Goal: Task Accomplishment & Management: Complete application form

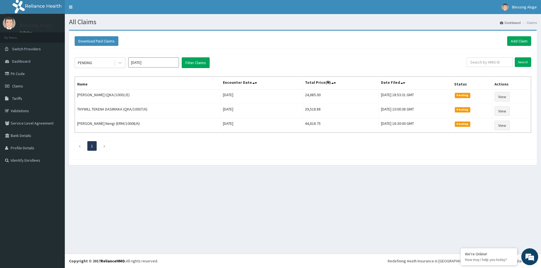
drag, startPoint x: 0, startPoint y: 0, endPoint x: 346, endPoint y: 41, distance: 348.2
click at [99, 63] on div "PENDING" at bounding box center [94, 62] width 39 height 9
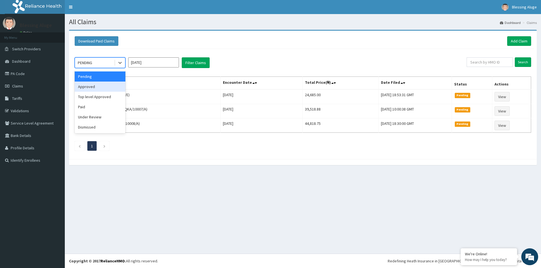
click at [97, 91] on div "Approved" at bounding box center [100, 87] width 51 height 10
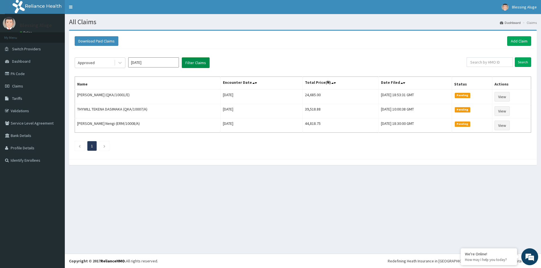
click at [196, 66] on button "Filter Claims" at bounding box center [196, 62] width 28 height 11
click at [198, 67] on button "Filter Claims" at bounding box center [196, 62] width 28 height 11
click at [204, 64] on button "Filter Claims" at bounding box center [196, 62] width 28 height 11
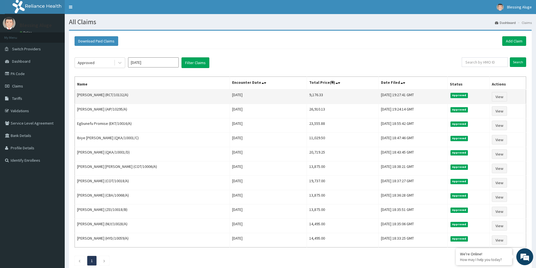
drag, startPoint x: 305, startPoint y: 95, endPoint x: 275, endPoint y: 95, distance: 30.4
click at [275, 95] on tr "Kingsley Gaawa (RCT/10132/A) Mon Aug 11 2025 9,176.33 Mon, 11 Aug 2025 19:27:41…" at bounding box center [301, 97] width 452 height 15
copy tr "9,176.33"
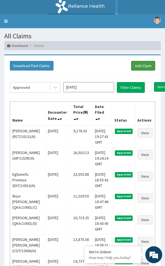
drag, startPoint x: 150, startPoint y: 67, endPoint x: 108, endPoint y: 80, distance: 43.2
click at [150, 67] on link "Add Claim" at bounding box center [143, 66] width 24 height 10
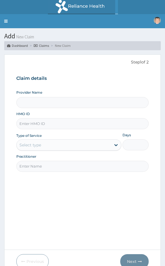
type input "Reliance Family Clinics (RFC) - [GEOGRAPHIC_DATA]"
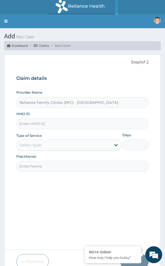
scroll to position [26, 0]
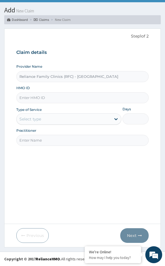
drag, startPoint x: 54, startPoint y: 98, endPoint x: 52, endPoint y: 102, distance: 4.8
click at [54, 98] on input "HMO ID" at bounding box center [82, 97] width 133 height 11
paste input "SWG/10182/A"
click at [35, 121] on div "Select type" at bounding box center [30, 119] width 22 height 6
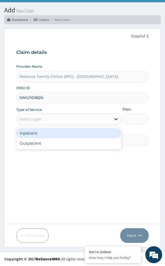
click at [27, 99] on input "SWG/10182/A" at bounding box center [82, 97] width 133 height 11
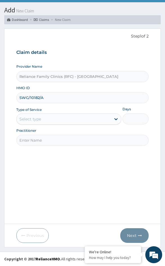
type input "SWG/10182/A"
click at [36, 121] on div "Select type" at bounding box center [30, 119] width 22 height 6
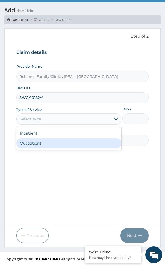
click at [34, 140] on div "Outpatient" at bounding box center [68, 143] width 105 height 10
type input "1"
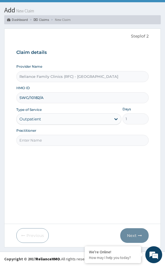
click at [34, 142] on input "Practitioner" at bounding box center [82, 140] width 133 height 11
type input "Locum Doctor"
click at [133, 233] on button "Next" at bounding box center [134, 235] width 28 height 15
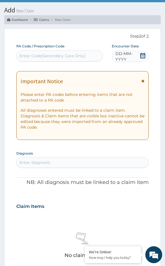
click at [117, 55] on span "DD-MM-YYYY" at bounding box center [127, 56] width 24 height 11
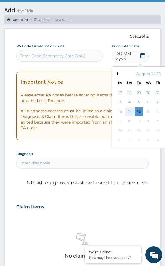
click at [131, 113] on div "11" at bounding box center [129, 111] width 8 height 8
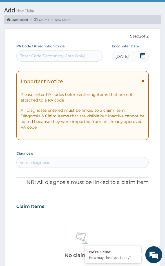
click at [49, 159] on div "Enter diagnosis" at bounding box center [83, 162] width 132 height 9
type input "MALARI"
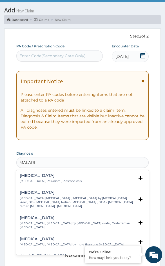
click at [38, 179] on p "Malaria , Paludism , Plasmodiosis" at bounding box center [51, 181] width 62 height 4
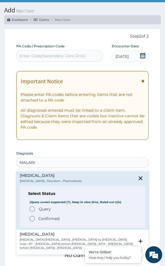
click at [38, 210] on p "Query Query covers suspected (?), Keep in view (kiv), Ruled out (r/o)" at bounding box center [44, 209] width 13 height 6
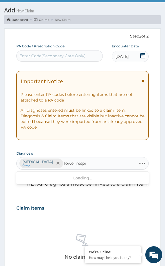
type input "lower respir"
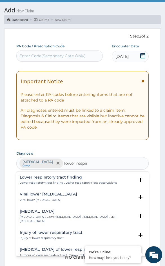
click at [62, 180] on p "Lower respiratory tract finding , Lower respiratory tract observations" at bounding box center [68, 182] width 97 height 4
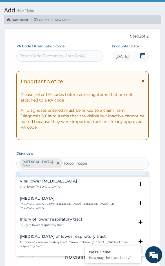
scroll to position [56, 0]
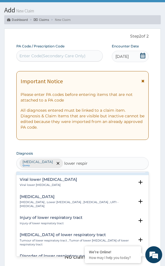
click at [49, 198] on h4 "Lower respiratory tract infection" at bounding box center [77, 196] width 115 height 4
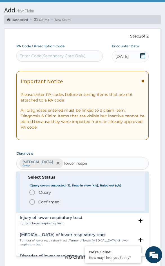
click at [39, 200] on p "Confirmed" at bounding box center [48, 202] width 21 height 6
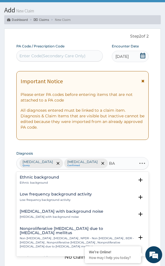
type input "B"
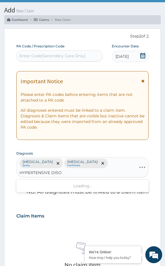
type input "HYPERTENSIVE DISOR"
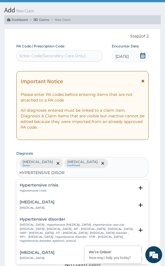
click at [55, 223] on p "High blood pressure , Hypertensive vascular disease , Hypertensive vascular deg…" at bounding box center [77, 232] width 115 height 20
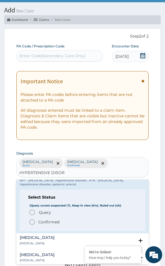
click at [55, 223] on p "Confirmed" at bounding box center [48, 222] width 21 height 6
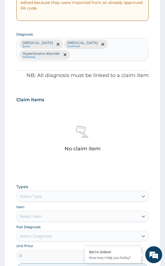
scroll to position [195, 0]
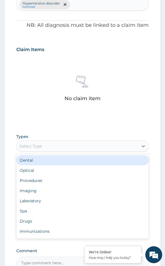
click at [61, 147] on div "Select Type" at bounding box center [78, 145] width 122 height 9
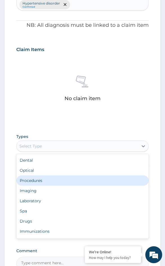
drag, startPoint x: 54, startPoint y: 174, endPoint x: 54, endPoint y: 180, distance: 6.5
click at [54, 180] on div "Dental Optical Procedures Imaging Laboratory Spa Drugs Immunizations Others Gym" at bounding box center [82, 196] width 133 height 84
click at [54, 180] on div "Procedures" at bounding box center [82, 180] width 133 height 10
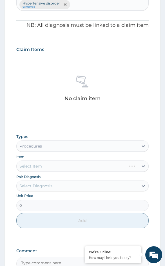
click at [72, 179] on div "Pair Diagnosis Select Diagnosis" at bounding box center [82, 181] width 133 height 17
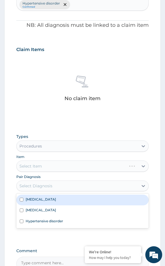
click at [70, 186] on div "Select Diagnosis" at bounding box center [78, 185] width 122 height 9
click at [67, 200] on div "Malaria" at bounding box center [82, 199] width 133 height 11
checkbox input "true"
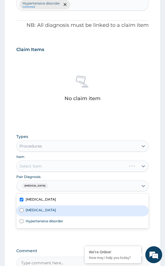
drag, startPoint x: 67, startPoint y: 210, endPoint x: 67, endPoint y: 220, distance: 9.9
click at [56, 210] on label "Lower respiratory tract infection" at bounding box center [41, 209] width 30 height 5
checkbox input "true"
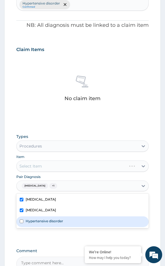
click at [67, 223] on div "Hypertensive disorder" at bounding box center [82, 221] width 133 height 11
checkbox input "true"
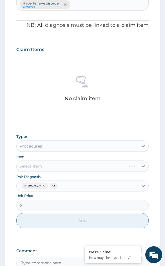
click at [52, 169] on div "Select Item" at bounding box center [82, 165] width 133 height 11
click at [68, 168] on div "Select Item" at bounding box center [82, 165] width 133 height 11
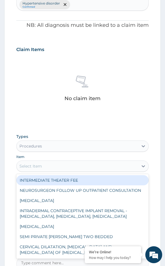
click at [68, 169] on div "Select Item" at bounding box center [78, 165] width 122 height 9
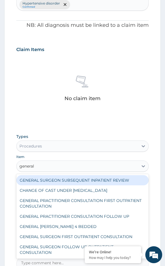
type input "general p"
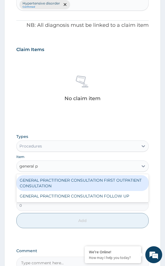
click at [59, 179] on div "GENERAL PRACTITIONER CONSULTATION FIRST OUTPATIENT CONSULTATION" at bounding box center [82, 183] width 133 height 16
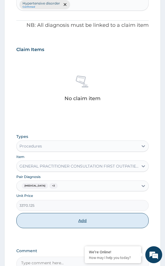
click at [54, 217] on button "Add" at bounding box center [82, 220] width 133 height 15
type input "0"
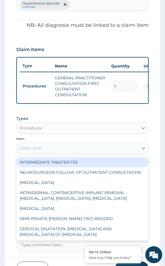
click at [48, 151] on div "Select Item" at bounding box center [78, 147] width 122 height 9
type input "f"
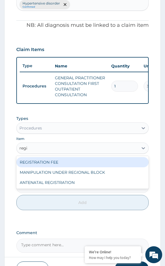
type input "regis"
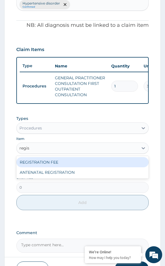
click at [47, 165] on div "REGISTRATION FEE" at bounding box center [82, 162] width 133 height 10
type input "2042.5"
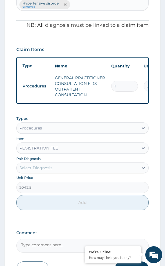
click at [46, 179] on div "Unit Price 2042.5" at bounding box center [82, 184] width 133 height 18
click at [49, 170] on div "Select Diagnosis" at bounding box center [35, 168] width 33 height 6
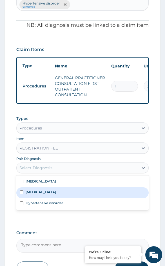
click at [49, 192] on div "Lower respiratory tract infection" at bounding box center [82, 192] width 133 height 11
checkbox input "true"
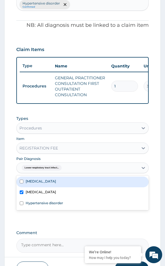
click at [49, 185] on div "Malaria" at bounding box center [82, 181] width 133 height 11
checkbox input "true"
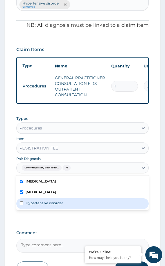
click at [49, 205] on label "Hypertensive disorder" at bounding box center [44, 202] width 37 height 5
checkbox input "true"
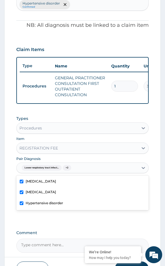
click at [55, 219] on div "Types Procedures Item REGISTRATION FEE Pair Diagnosis option Hypertensive disor…" at bounding box center [82, 167] width 133 height 109
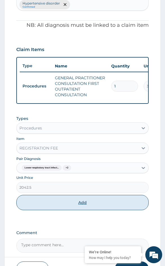
click at [67, 205] on button "Add" at bounding box center [82, 202] width 133 height 15
type input "0"
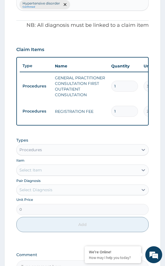
scroll to position [223, 0]
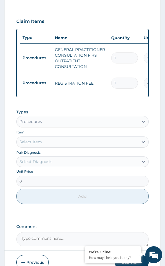
click at [43, 125] on div "Procedures" at bounding box center [78, 121] width 122 height 9
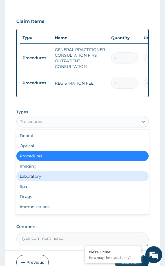
click at [42, 181] on div "Laboratory" at bounding box center [82, 176] width 133 height 10
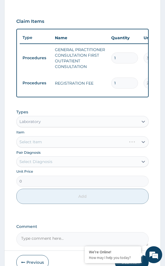
click at [46, 142] on div "Select Item" at bounding box center [82, 141] width 133 height 11
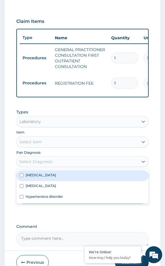
click at [61, 165] on div "Select Diagnosis" at bounding box center [78, 161] width 122 height 9
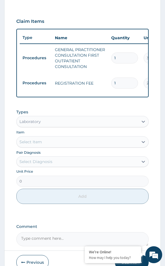
click at [37, 144] on div "Select Item" at bounding box center [30, 142] width 23 height 6
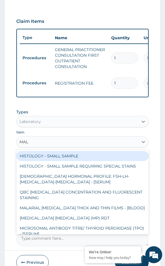
type input "MALA"
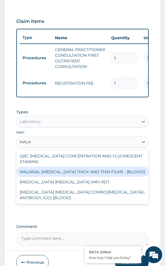
click at [41, 177] on div "MALARIAL PARASITE THICK AND THIN FILMS - [BLOOD]" at bounding box center [82, 171] width 133 height 10
type input "1531.875"
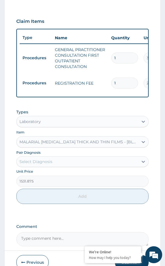
click at [34, 164] on div "Select Diagnosis" at bounding box center [35, 162] width 33 height 6
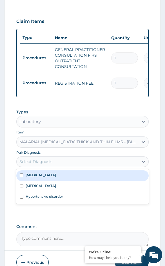
click at [35, 177] on label "Malaria" at bounding box center [41, 174] width 30 height 5
checkbox input "true"
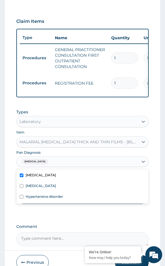
click at [8, 180] on form "Step 2 of 2 PA Code / Prescription Code Enter Code(Secondary Care Only) Encount…" at bounding box center [82, 52] width 157 height 442
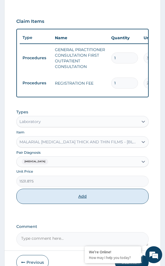
click at [46, 196] on button "Add" at bounding box center [82, 195] width 133 height 15
type input "0"
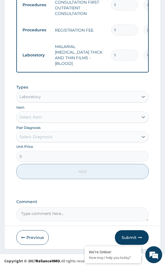
scroll to position [276, 0]
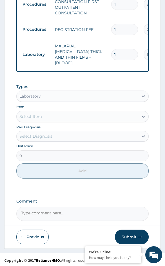
click at [33, 115] on div "Select Item" at bounding box center [30, 116] width 23 height 6
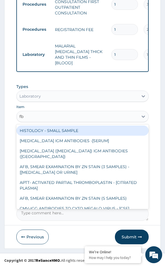
type input "fbc"
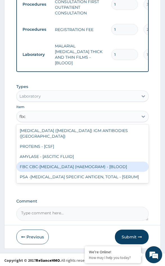
click at [48, 162] on div "FBC CBC-COMPLETE BLOOD COUNT (HAEMOGRAM) - [BLOOD]" at bounding box center [82, 166] width 133 height 10
type input "4085"
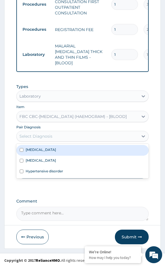
click at [31, 136] on div "Select Diagnosis" at bounding box center [35, 136] width 33 height 6
click at [28, 151] on div "Malaria" at bounding box center [82, 150] width 133 height 11
checkbox input "true"
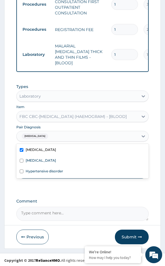
drag, startPoint x: 10, startPoint y: 152, endPoint x: 15, endPoint y: 156, distance: 6.4
click at [10, 152] on form "Step 2 of 2 PA Code / Prescription Code Enter Code(Secondary Care Only) Encount…" at bounding box center [82, 13] width 157 height 470
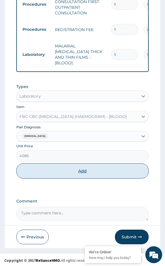
click at [49, 172] on button "Add" at bounding box center [82, 170] width 133 height 15
type input "0"
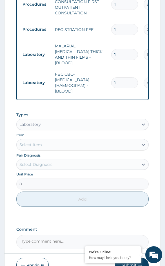
click at [47, 145] on div "Select Item" at bounding box center [78, 144] width 122 height 9
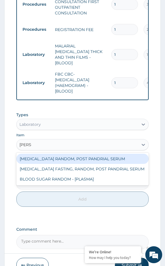
type input "random"
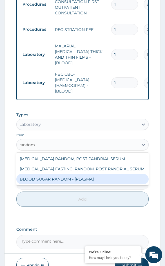
click at [50, 179] on div "BLOOD SUGAR RANDOM - [PLASMA]" at bounding box center [82, 179] width 133 height 10
type input "1800"
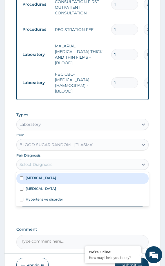
click at [46, 165] on div "Select Diagnosis" at bounding box center [35, 164] width 33 height 6
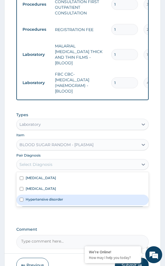
click at [44, 197] on label "Hypertensive disorder" at bounding box center [44, 199] width 37 height 5
checkbox input "true"
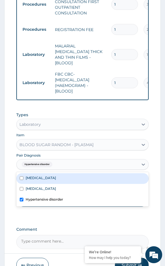
click at [33, 178] on label "Malaria" at bounding box center [41, 177] width 30 height 5
checkbox input "true"
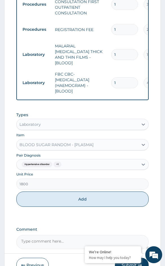
click at [11, 178] on form "Step 2 of 2 PA Code / Prescription Code Enter Code(Secondary Care Only) Encount…" at bounding box center [82, 27] width 157 height 499
click at [35, 191] on button "Add" at bounding box center [82, 198] width 133 height 15
type input "0"
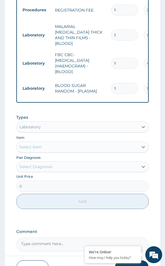
scroll to position [327, 0]
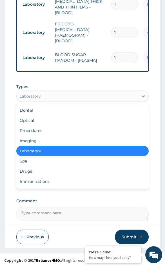
drag, startPoint x: 35, startPoint y: 97, endPoint x: 35, endPoint y: 114, distance: 16.6
click at [35, 99] on div "Laboratory" at bounding box center [78, 96] width 122 height 9
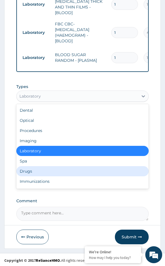
click at [34, 169] on div "Drugs" at bounding box center [82, 171] width 133 height 10
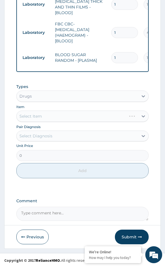
click at [63, 117] on div "Select Item" at bounding box center [82, 115] width 133 height 11
drag, startPoint x: 56, startPoint y: 133, endPoint x: 54, endPoint y: 140, distance: 7.1
click at [56, 134] on div "Select Diagnosis" at bounding box center [78, 135] width 122 height 9
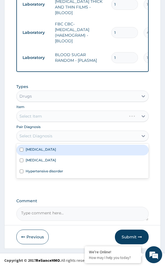
drag, startPoint x: 50, startPoint y: 150, endPoint x: 44, endPoint y: 142, distance: 9.7
click at [49, 150] on div "Malaria" at bounding box center [82, 149] width 133 height 11
checkbox input "true"
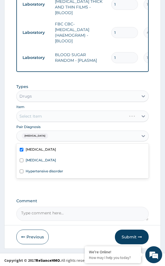
click at [49, 121] on div "Types Drugs Item Select Item Pair Diagnosis option Malaria, selected. option Ma…" at bounding box center [82, 131] width 133 height 100
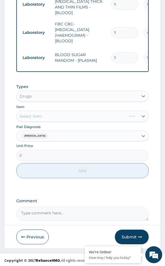
click at [69, 117] on div "Select Item" at bounding box center [82, 115] width 133 height 11
click at [64, 116] on div "Select Item" at bounding box center [82, 115] width 133 height 11
click at [64, 117] on div "Select Item" at bounding box center [78, 115] width 122 height 9
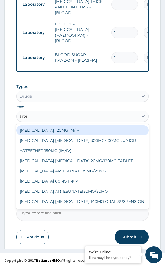
type input "artee"
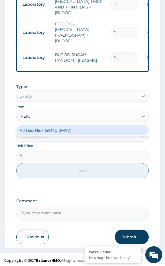
click at [68, 128] on div "ARTEETHER 150MG (IM/IV)" at bounding box center [82, 130] width 133 height 10
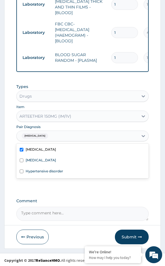
click at [66, 137] on div "Malaria" at bounding box center [78, 136] width 122 height 10
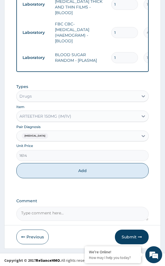
drag, startPoint x: 55, startPoint y: 174, endPoint x: 58, endPoint y: 164, distance: 10.2
click at [55, 173] on button "Add" at bounding box center [82, 170] width 133 height 15
type input "0"
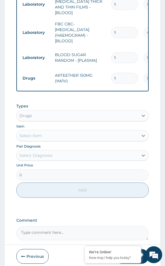
drag, startPoint x: 117, startPoint y: 71, endPoint x: 105, endPoint y: 69, distance: 12.2
click at [105, 69] on tr "Drugs ARTEETHER 150MG (IM/IV) 1 1614 1614.00 Malaria Delete" at bounding box center [158, 77] width 276 height 19
type input "3"
type input "4842.00"
type input "3"
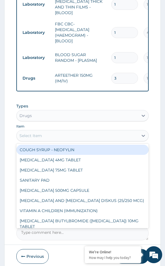
click at [44, 133] on div "Select Item" at bounding box center [78, 135] width 122 height 9
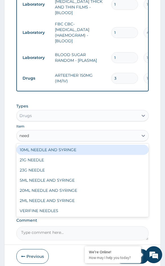
type input "needl"
click at [46, 148] on div "10ML NEEDLE AND SYRINGE" at bounding box center [82, 149] width 133 height 10
type input "109.25"
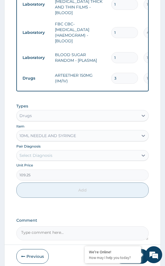
click at [42, 159] on div "Select Diagnosis" at bounding box center [82, 155] width 133 height 11
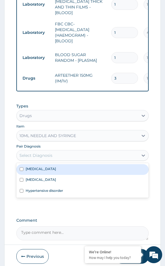
click at [41, 166] on div "[MEDICAL_DATA]" at bounding box center [82, 169] width 133 height 11
checkbox input "true"
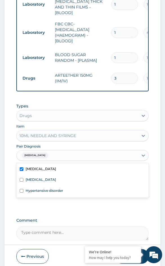
drag, startPoint x: 9, startPoint y: 171, endPoint x: 30, endPoint y: 182, distance: 23.3
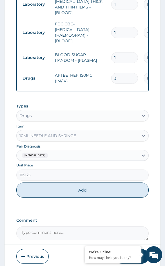
drag, startPoint x: 38, startPoint y: 188, endPoint x: 70, endPoint y: 159, distance: 42.7
click at [38, 187] on button "Add" at bounding box center [82, 189] width 133 height 15
type input "0"
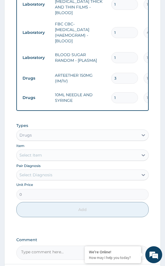
drag, startPoint x: 120, startPoint y: 92, endPoint x: 104, endPoint y: 91, distance: 15.8
click at [104, 91] on tr "Drugs 10ML NEEDLE AND SYRINGE 1 109.25 109.25 Malaria Delete" at bounding box center [158, 97] width 276 height 19
type input "3"
type input "327.75"
type input "3"
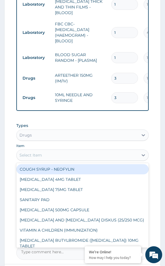
click at [47, 154] on div "Select Item" at bounding box center [78, 154] width 122 height 9
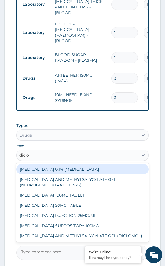
type input "diclof"
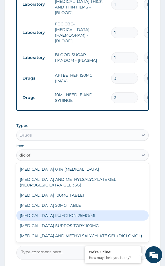
click at [91, 211] on div "[MEDICAL_DATA] INJECTION 25MG/ML" at bounding box center [82, 215] width 133 height 10
type input "97.75"
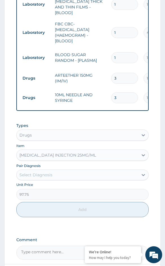
click at [72, 170] on div "Select Diagnosis" at bounding box center [78, 174] width 122 height 9
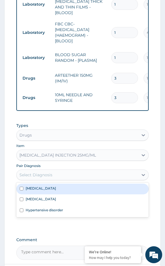
drag, startPoint x: 66, startPoint y: 190, endPoint x: 61, endPoint y: 195, distance: 7.8
click at [66, 190] on div "[MEDICAL_DATA]" at bounding box center [82, 188] width 133 height 11
checkbox input "true"
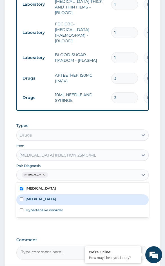
drag, startPoint x: 8, startPoint y: 196, endPoint x: 14, endPoint y: 197, distance: 6.6
click at [10, 196] on form "Step 2 of 2 PA Code / Prescription Code Enter Code(Secondary Care Only) Encount…" at bounding box center [82, 7] width 157 height 559
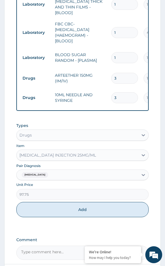
drag, startPoint x: 43, startPoint y: 206, endPoint x: 91, endPoint y: 153, distance: 72.2
click at [43, 206] on button "Add" at bounding box center [82, 209] width 133 height 15
type input "0"
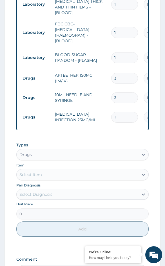
drag, startPoint x: 118, startPoint y: 106, endPoint x: 106, endPoint y: 111, distance: 12.9
click at [106, 110] on tr "Drugs DICLOFENAC INJECTION 25MG/ML 1 97.75 97.75 Malaria Delete" at bounding box center [158, 116] width 276 height 19
type input "3"
type input "293.25"
type input "3"
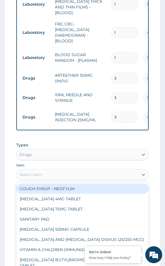
click at [61, 173] on div "Select Item" at bounding box center [78, 174] width 122 height 9
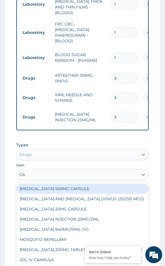
type input "C"
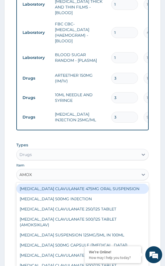
type input "AMOXI"
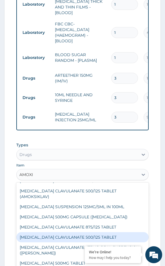
click at [100, 232] on div "[MEDICAL_DATA] CLAVULANATE 500/125 TABLET" at bounding box center [82, 237] width 133 height 10
type input "414"
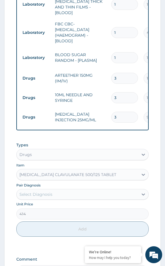
click at [52, 189] on div "Select Diagnosis" at bounding box center [82, 194] width 133 height 11
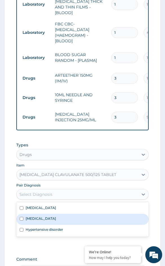
drag, startPoint x: 55, startPoint y: 218, endPoint x: 22, endPoint y: 215, distance: 33.4
click at [55, 218] on label "Lower respiratory tract infection" at bounding box center [41, 218] width 30 height 5
checkbox input "true"
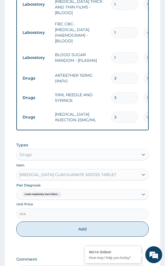
click at [14, 210] on form "Step 2 of 2 PA Code / Prescription Code Enter Code(Secondary Care Only) Encount…" at bounding box center [82, 17] width 157 height 579
click at [43, 230] on button "Add" at bounding box center [82, 228] width 133 height 15
type input "0"
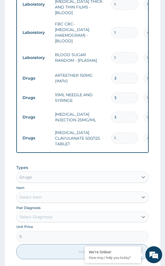
type input "10"
type input "4140.00"
type input "10"
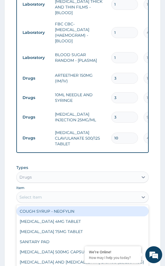
click at [50, 194] on div "Select Item" at bounding box center [78, 196] width 122 height 9
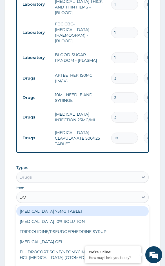
type input "D"
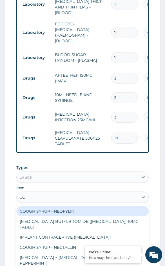
type input "CODE"
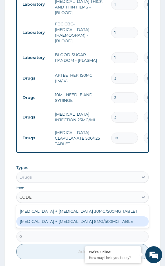
click at [63, 218] on div "[MEDICAL_DATA] + [MEDICAL_DATA] 8MG/500MG TABLET" at bounding box center [82, 221] width 133 height 10
type input "343.2000122070312"
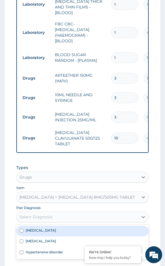
click at [70, 213] on div "Select Diagnosis" at bounding box center [78, 216] width 122 height 9
click at [71, 227] on div "[MEDICAL_DATA]" at bounding box center [82, 230] width 133 height 11
checkbox input "true"
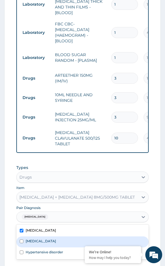
click at [63, 236] on div "Lower respiratory tract infection" at bounding box center [82, 241] width 133 height 11
checkbox input "true"
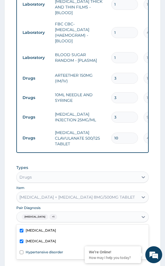
click at [14, 222] on form "Step 2 of 2 PA Code / Prescription Code Enter Code(Secondary Care Only) Encount…" at bounding box center [82, 28] width 157 height 601
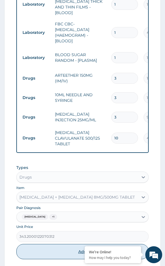
click at [39, 244] on button "Add" at bounding box center [82, 251] width 133 height 15
type input "0"
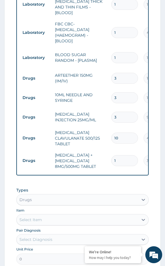
type input "10"
type input "3432.00"
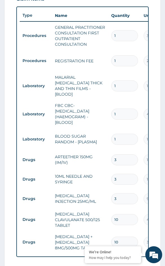
scroll to position [242, 0]
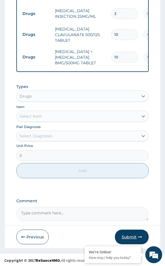
type input "10"
drag, startPoint x: 134, startPoint y: 234, endPoint x: 131, endPoint y: 232, distance: 3.4
click at [134, 233] on button "Submit" at bounding box center [132, 236] width 34 height 15
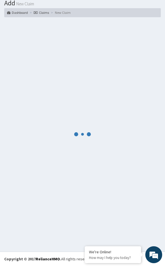
scroll to position [430, 0]
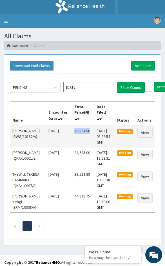
drag, startPoint x: 71, startPoint y: 131, endPoint x: 88, endPoint y: 130, distance: 17.2
click at [88, 130] on td "25,864.50" at bounding box center [83, 136] width 22 height 22
copy td "25,864.50"
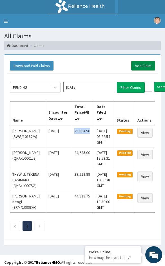
click at [135, 70] on link "Add Claim" at bounding box center [143, 66] width 24 height 10
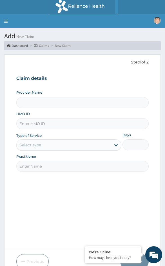
type input "Reliance Family Clinics (RFC) - Port Harcourt"
click at [30, 127] on input "HMO ID" at bounding box center [82, 123] width 133 height 11
paste input "KER/10272/A"
type input "KER/10272/A"
drag, startPoint x: 29, startPoint y: 147, endPoint x: 29, endPoint y: 151, distance: 4.5
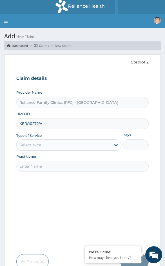
click at [29, 148] on div "Select type" at bounding box center [64, 144] width 95 height 9
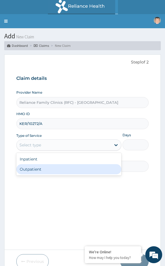
drag, startPoint x: 29, startPoint y: 169, endPoint x: 3, endPoint y: 159, distance: 27.8
click at [28, 169] on div "Outpatient" at bounding box center [68, 169] width 105 height 10
type input "1"
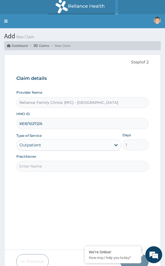
click at [28, 164] on input "Practitioner" at bounding box center [82, 165] width 133 height 11
type input "Locum Doctor"
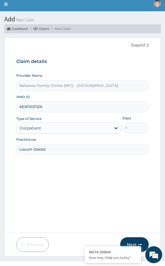
scroll to position [26, 0]
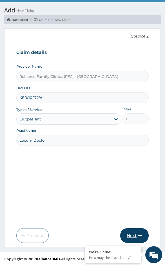
click at [135, 233] on button "Next" at bounding box center [134, 235] width 28 height 15
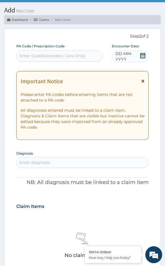
click at [130, 59] on span "DD-MM-YYYY" at bounding box center [127, 56] width 24 height 11
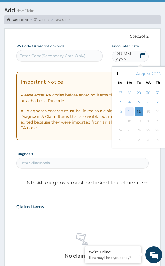
click at [130, 111] on div "11" at bounding box center [129, 111] width 8 height 8
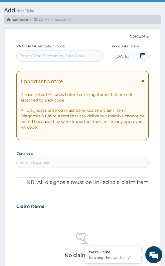
scroll to position [0, 0]
click at [39, 161] on div "Enter diagnosis" at bounding box center [34, 162] width 31 height 6
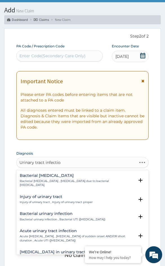
type input "Urinary tract infection"
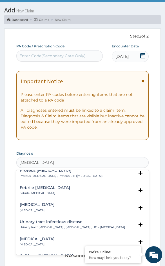
scroll to position [113, 0]
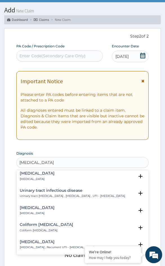
click at [59, 189] on div "Urinary tract infectious disease Urinary tract infectious disease , Urinary tra…" at bounding box center [72, 193] width 105 height 10
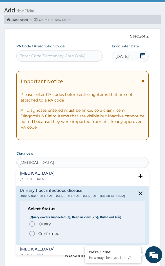
click at [48, 225] on span "Query" at bounding box center [45, 224] width 12 height 6
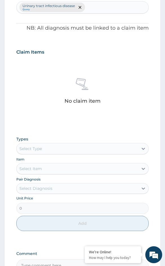
scroll to position [195, 0]
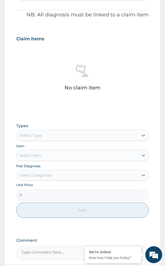
click at [44, 141] on div "Types Select Type Item Select Item Pair Diagnosis Select Diagnosis Unit Price 0…" at bounding box center [82, 170] width 133 height 100
click at [39, 137] on div "Select Type" at bounding box center [30, 135] width 23 height 6
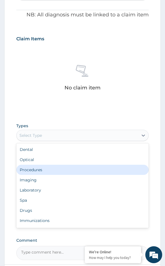
click at [42, 167] on div "Procedures" at bounding box center [82, 169] width 133 height 10
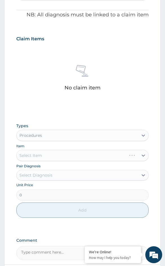
click at [47, 155] on div "Select Item" at bounding box center [82, 155] width 133 height 11
click at [46, 181] on div "Types Procedures Item Select Item Pair Diagnosis Select Diagnosis Unit Price 0 …" at bounding box center [82, 170] width 133 height 100
click at [52, 171] on div "Select Diagnosis" at bounding box center [78, 174] width 122 height 9
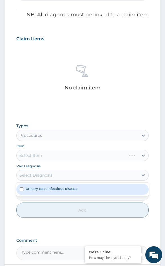
click at [51, 185] on div "Urinary tract infectious disease" at bounding box center [82, 189] width 133 height 11
checkbox input "true"
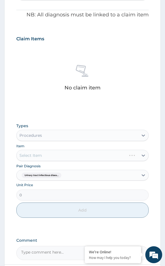
click at [49, 163] on div "Pair Diagnosis Urinary tract infectious disea..." at bounding box center [82, 171] width 133 height 17
click at [53, 156] on div "Select Item" at bounding box center [78, 155] width 122 height 9
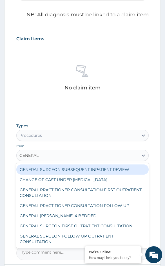
type input "GENERAL P"
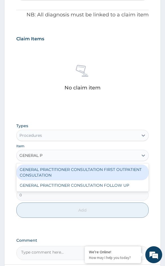
click at [61, 172] on div "GENERAL PRACTITIONER CONSULTATION FIRST OUTPATIENT CONSULTATION" at bounding box center [82, 172] width 133 height 16
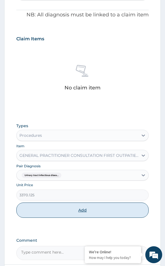
drag, startPoint x: 60, startPoint y: 214, endPoint x: 65, endPoint y: 203, distance: 12.6
click at [60, 214] on button "Add" at bounding box center [82, 209] width 133 height 15
type input "0"
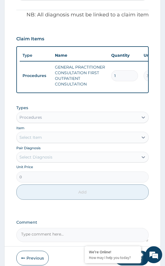
click at [35, 120] on div "Procedures" at bounding box center [30, 117] width 23 height 6
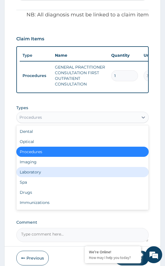
click at [35, 173] on div "Laboratory" at bounding box center [82, 172] width 133 height 10
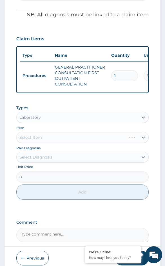
click at [41, 143] on div "Select Item" at bounding box center [82, 136] width 133 height 11
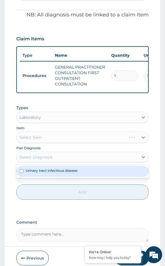
click at [47, 160] on div "Select Diagnosis" at bounding box center [35, 157] width 33 height 6
click at [44, 173] on label "Urinary tract infectious disease" at bounding box center [52, 170] width 52 height 5
checkbox input "true"
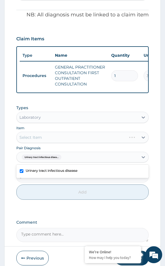
click at [41, 142] on div "Select Item" at bounding box center [82, 136] width 133 height 11
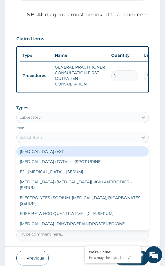
click at [50, 142] on div "Select Item" at bounding box center [78, 137] width 122 height 9
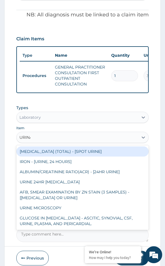
type input "URINAL"
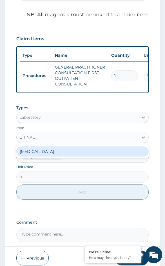
click at [49, 155] on div "URINALYSIS" at bounding box center [82, 151] width 133 height 10
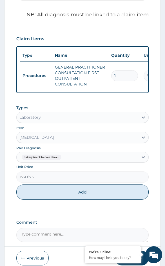
click at [47, 199] on button "Add" at bounding box center [82, 191] width 133 height 15
type input "0"
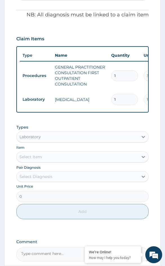
click at [39, 159] on div "Select Item" at bounding box center [30, 157] width 23 height 6
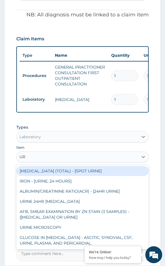
type input "U"
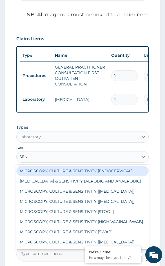
type input "SENSI"
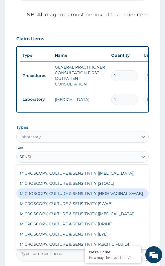
scroll to position [56, 0]
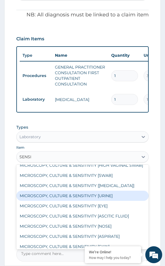
click at [84, 200] on div "MICROSCOPY, CULTURE & SENSITIVITY [URINE]" at bounding box center [82, 195] width 133 height 10
type input "4595.625"
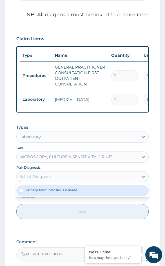
click at [46, 179] on div "Select Diagnosis" at bounding box center [35, 176] width 33 height 6
click at [43, 192] on label "Urinary tract infectious disease" at bounding box center [52, 189] width 52 height 5
checkbox input "true"
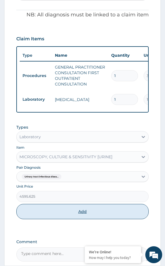
click at [43, 213] on button "Add" at bounding box center [82, 211] width 133 height 15
type input "0"
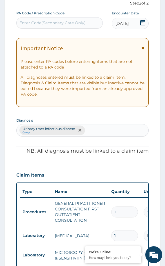
scroll to position [54, 0]
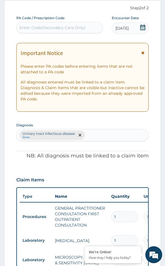
click at [48, 31] on div "Enter Code(Secondary Care Only)" at bounding box center [60, 27] width 86 height 9
paste input "PA/82EFFD"
type input "PA/82EFFD"
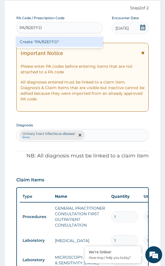
click at [48, 42] on div "Create "PA/82EFFD"" at bounding box center [59, 42] width 86 height 10
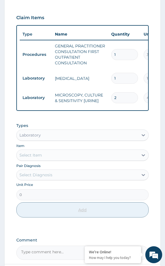
scroll to position [260, 0]
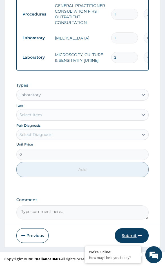
click at [129, 234] on button "Submit" at bounding box center [132, 235] width 34 height 15
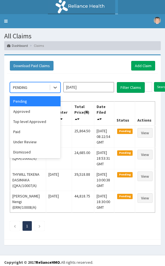
click at [31, 86] on div "PENDING" at bounding box center [29, 87] width 39 height 9
drag, startPoint x: 32, startPoint y: 110, endPoint x: 69, endPoint y: 104, distance: 37.4
click at [33, 110] on div "Approved" at bounding box center [35, 111] width 51 height 10
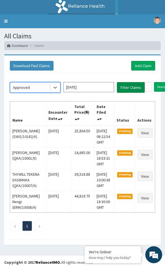
click at [126, 90] on button "Filter Claims" at bounding box center [131, 87] width 28 height 11
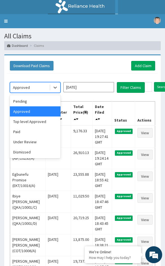
click at [28, 87] on div "Approved" at bounding box center [21, 87] width 17 height 6
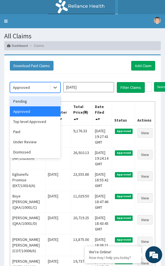
click at [26, 101] on div "Pending" at bounding box center [35, 101] width 51 height 10
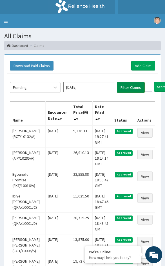
click at [135, 88] on button "Filter Claims" at bounding box center [131, 87] width 28 height 11
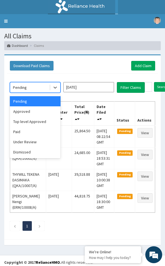
click at [30, 92] on div "Pending" at bounding box center [35, 87] width 51 height 11
drag, startPoint x: 24, startPoint y: 140, endPoint x: 77, endPoint y: 113, distance: 59.8
click at [24, 140] on div "Under Review" at bounding box center [35, 142] width 51 height 10
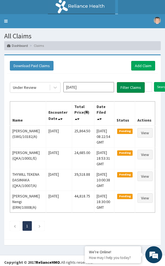
click at [134, 89] on button "Filter Claims" at bounding box center [131, 87] width 28 height 11
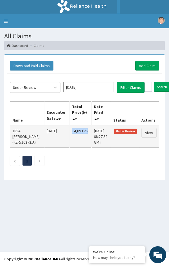
drag, startPoint x: 87, startPoint y: 131, endPoint x: 70, endPoint y: 131, distance: 17.2
click at [70, 131] on td "14,093.25" at bounding box center [81, 136] width 22 height 22
copy td "14,093.25"
click at [147, 134] on link "View" at bounding box center [149, 133] width 15 height 10
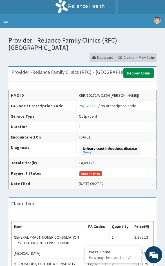
click at [134, 75] on link "Reopen Claim" at bounding box center [138, 73] width 30 height 10
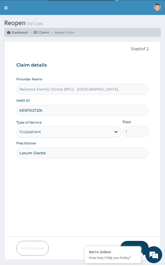
scroll to position [26, 0]
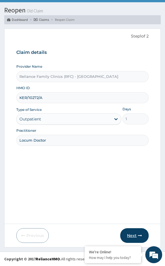
click at [132, 233] on button "Next" at bounding box center [134, 235] width 28 height 15
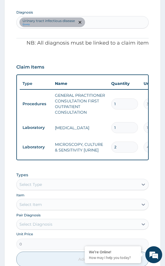
scroll to position [0, 0]
drag, startPoint x: 66, startPoint y: 165, endPoint x: 113, endPoint y: 161, distance: 46.9
click at [113, 162] on div "PA Code / Prescription Code PA/82EFFD Encounter Date [DATE] Important Notice Pl…" at bounding box center [82, 90] width 133 height 374
click at [119, 146] on input "2" at bounding box center [124, 146] width 27 height 11
type input "0.00"
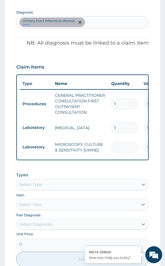
type input "1"
type input "4595.63"
type input "1"
click at [88, 179] on div "Types Select Type" at bounding box center [82, 181] width 133 height 18
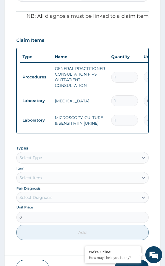
scroll to position [229, 0]
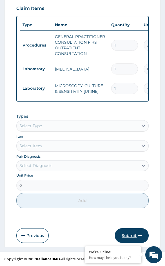
click at [138, 233] on icon "button" at bounding box center [140, 235] width 4 height 4
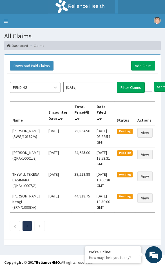
click at [42, 91] on div "PENDING" at bounding box center [29, 87] width 39 height 9
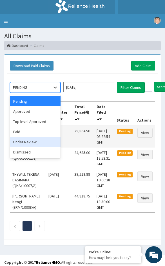
drag, startPoint x: 39, startPoint y: 140, endPoint x: 54, endPoint y: 134, distance: 16.6
click at [45, 137] on div "Under Review" at bounding box center [35, 142] width 51 height 10
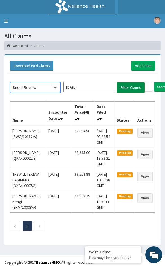
click at [125, 92] on button "Filter Claims" at bounding box center [131, 87] width 28 height 11
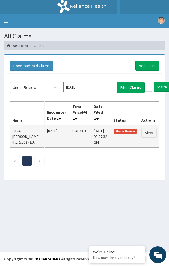
click at [159, 131] on td "View" at bounding box center [149, 136] width 20 height 22
click at [150, 133] on link "View" at bounding box center [149, 133] width 15 height 10
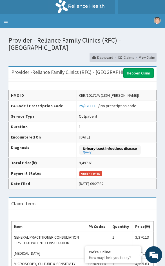
click at [44, 57] on div "Provider - Reliance Family Clinics (RFC) - [GEOGRAPHIC_DATA] Dashboard Claims V…" at bounding box center [82, 46] width 157 height 29
click at [5, 24] on link "Toggle navigation" at bounding box center [6, 21] width 12 height 14
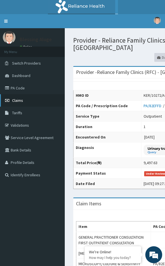
click at [17, 103] on link "Claims" at bounding box center [32, 100] width 65 height 12
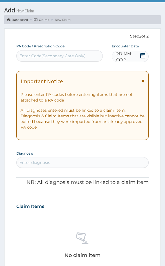
click at [130, 53] on span "DD-MM-YYYY" at bounding box center [127, 56] width 24 height 11
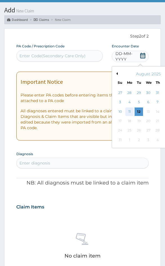
click at [130, 113] on div "11" at bounding box center [129, 111] width 8 height 8
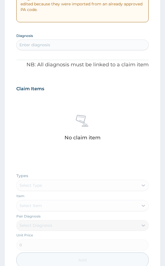
scroll to position [167, 0]
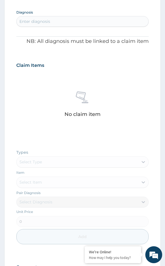
click at [32, 25] on div "Enter diagnosis" at bounding box center [83, 21] width 132 height 9
type input "VAGINAL [PERSON_NAME]"
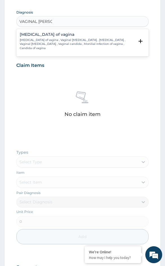
click at [39, 37] on div "[MEDICAL_DATA] of vagina [MEDICAL_DATA] of vagina , Vaginal [MEDICAL_DATA] , [M…" at bounding box center [77, 41] width 115 height 18
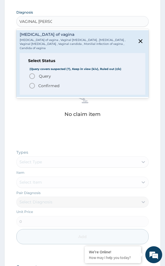
click at [41, 83] on p "Confirmed" at bounding box center [48, 86] width 21 height 6
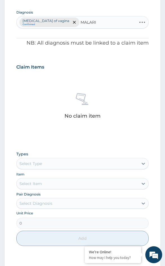
type input "[MEDICAL_DATA]"
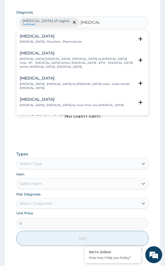
click at [48, 42] on p "[MEDICAL_DATA] , Paludism , Plasmodiosis" at bounding box center [51, 42] width 62 height 4
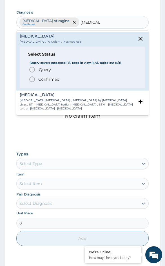
click at [40, 77] on p "Confirmed" at bounding box center [48, 79] width 21 height 6
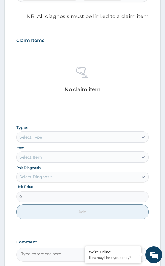
scroll to position [235, 0]
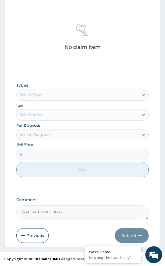
drag, startPoint x: 41, startPoint y: 96, endPoint x: 41, endPoint y: 100, distance: 3.9
click at [41, 96] on div "Select Type" at bounding box center [30, 95] width 23 height 6
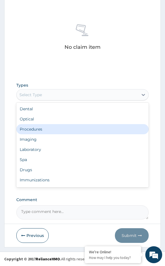
click at [41, 128] on div "Procedures" at bounding box center [82, 129] width 133 height 10
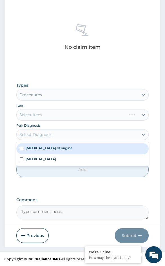
drag, startPoint x: 46, startPoint y: 133, endPoint x: 48, endPoint y: 145, distance: 12.2
click at [46, 133] on div "Select Diagnosis" at bounding box center [35, 134] width 33 height 6
click at [49, 149] on label "[MEDICAL_DATA] of vagina" at bounding box center [49, 147] width 47 height 5
checkbox input "true"
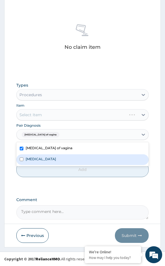
click at [47, 158] on div "[MEDICAL_DATA]" at bounding box center [82, 159] width 133 height 11
checkbox input "true"
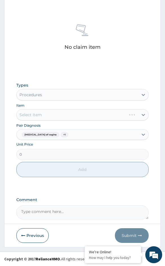
click at [41, 111] on div "Select Item" at bounding box center [82, 114] width 133 height 11
click at [68, 117] on div "Select Item" at bounding box center [82, 114] width 133 height 11
click at [101, 117] on div "Select Item" at bounding box center [82, 114] width 133 height 11
click at [86, 117] on div "Select Item" at bounding box center [82, 114] width 133 height 11
click at [82, 117] on div "Select Item" at bounding box center [82, 114] width 133 height 11
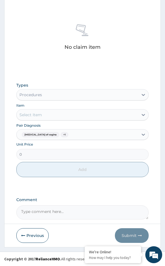
click at [59, 117] on div "Select Item" at bounding box center [78, 114] width 122 height 9
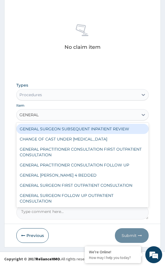
type input "GENERAL P"
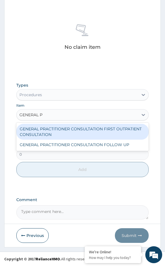
click at [58, 130] on div "GENERAL PRACTITIONER CONSULTATION FIRST OUTPATIENT CONSULTATION" at bounding box center [82, 132] width 133 height 16
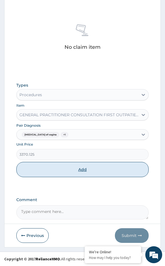
drag, startPoint x: 59, startPoint y: 173, endPoint x: 65, endPoint y: 135, distance: 38.7
click at [59, 173] on button "Add" at bounding box center [82, 169] width 133 height 15
type input "0"
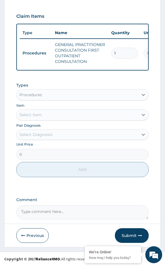
click at [37, 95] on div "Procedures" at bounding box center [30, 95] width 23 height 6
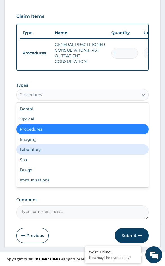
click at [40, 147] on div "Laboratory" at bounding box center [82, 149] width 133 height 10
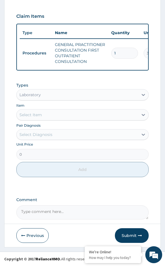
click at [49, 116] on div "Select Item" at bounding box center [78, 114] width 122 height 9
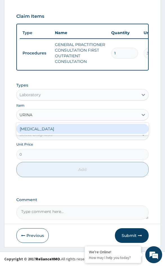
type input "URINAL"
click at [48, 126] on div "[MEDICAL_DATA]" at bounding box center [82, 129] width 133 height 10
type input "1531.875"
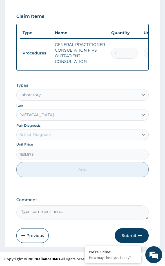
click at [48, 135] on div "Select Diagnosis" at bounding box center [35, 134] width 33 height 6
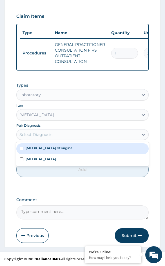
click at [46, 149] on label "[MEDICAL_DATA] of vagina" at bounding box center [49, 147] width 47 height 5
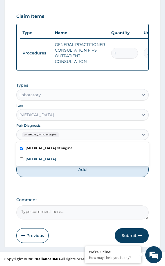
checkbox input "true"
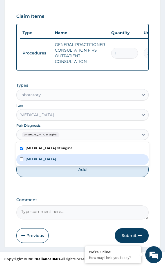
drag, startPoint x: 48, startPoint y: 172, endPoint x: 52, endPoint y: 169, distance: 5.2
click at [48, 172] on button "Add" at bounding box center [82, 169] width 133 height 15
type input "0"
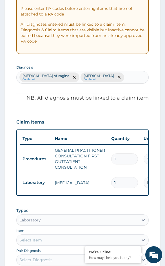
scroll to position [109, 0]
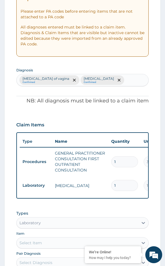
click at [101, 78] on div "[MEDICAL_DATA] of vagina Confirmed [MEDICAL_DATA] Confirmed" at bounding box center [83, 80] width 132 height 12
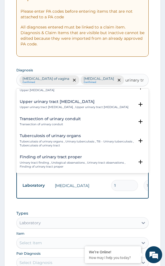
scroll to position [282, 0]
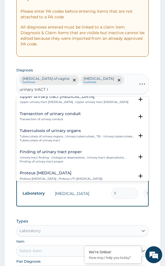
type input "urinary trACT IN"
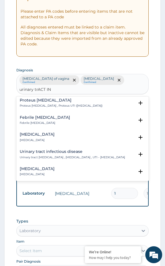
scroll to position [113, 0]
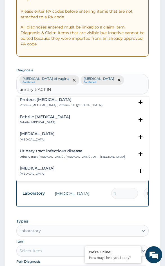
click at [61, 149] on h4 "Urinary tract infectious disease" at bounding box center [72, 151] width 105 height 4
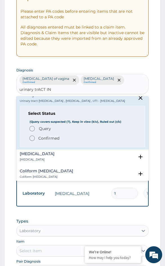
scroll to position [169, 0]
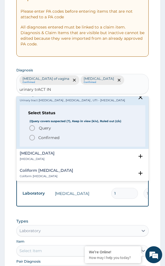
click at [44, 125] on span "Query" at bounding box center [45, 128] width 12 height 6
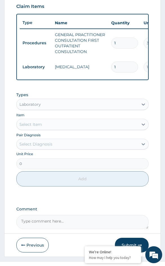
scroll to position [250, 0]
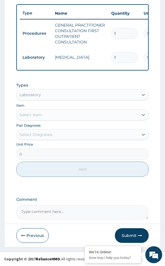
drag, startPoint x: 31, startPoint y: 104, endPoint x: 31, endPoint y: 119, distance: 14.9
click at [31, 104] on div "Item Select Item" at bounding box center [82, 111] width 133 height 18
click at [40, 102] on div "Types Laboratory Item Select Item Pair Diagnosis Select Diagnosis Unit Price 0 …" at bounding box center [82, 129] width 133 height 100
click at [42, 96] on div "Laboratory" at bounding box center [78, 94] width 122 height 9
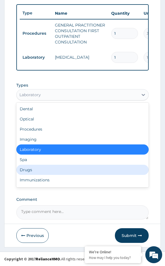
click at [29, 168] on div "Drugs" at bounding box center [82, 169] width 133 height 10
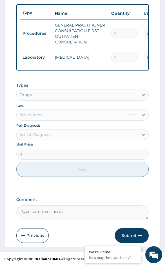
click at [44, 118] on div "Select Item" at bounding box center [82, 114] width 133 height 11
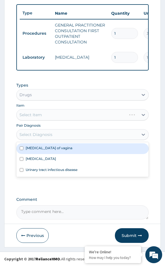
click at [46, 137] on div "Select Diagnosis" at bounding box center [35, 134] width 33 height 6
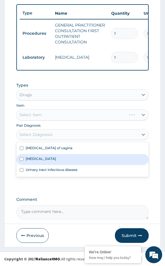
drag, startPoint x: 42, startPoint y: 159, endPoint x: 49, endPoint y: 142, distance: 17.3
click at [42, 158] on div "[MEDICAL_DATA]" at bounding box center [82, 159] width 133 height 11
checkbox input "true"
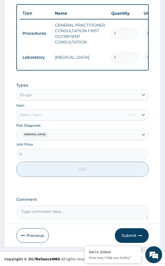
click at [48, 119] on div "Select Item" at bounding box center [82, 114] width 133 height 11
click at [52, 116] on div "Select Item" at bounding box center [82, 114] width 133 height 11
click at [83, 117] on div "Select Item" at bounding box center [82, 114] width 133 height 11
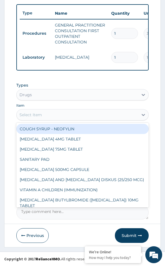
click at [46, 114] on div "Select Item" at bounding box center [78, 114] width 122 height 9
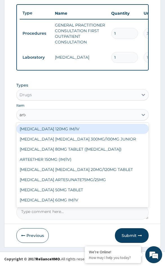
type input "artem"
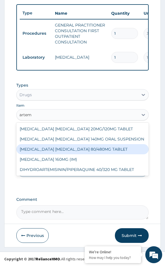
click at [72, 149] on div "[MEDICAL_DATA] [MEDICAL_DATA] 80/480MG TABLET" at bounding box center [82, 149] width 133 height 10
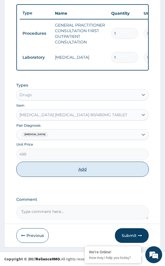
click at [58, 172] on button "Add" at bounding box center [82, 168] width 133 height 15
type input "0"
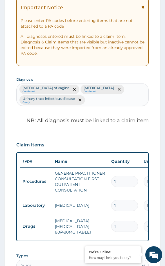
scroll to position [24, 0]
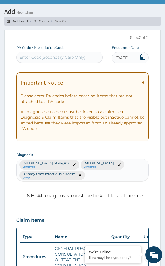
click at [62, 57] on div "Enter Code(Secondary Care Only)" at bounding box center [52, 57] width 66 height 6
paste input "PA/7A4A9A"
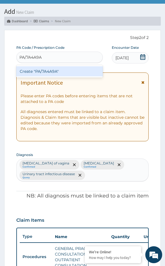
type input "PA/7A4A9A"
click at [42, 74] on div "Create "PA/7A4A9A"" at bounding box center [59, 71] width 86 height 10
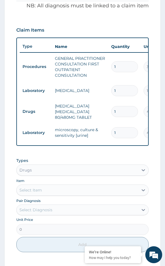
scroll to position [222, 0]
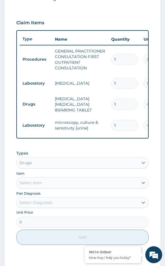
drag, startPoint x: 120, startPoint y: 103, endPoint x: 108, endPoint y: 102, distance: 12.4
click at [108, 102] on tr "Drugs ARTEMETHER LUMEFANTRINE 80/480MG TABLET 1 450 450.00 Malaria Delete" at bounding box center [158, 104] width 276 height 23
type input "6"
type input "2700.00"
type input "6"
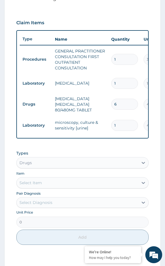
click at [37, 184] on div "Select Item" at bounding box center [30, 183] width 23 height 6
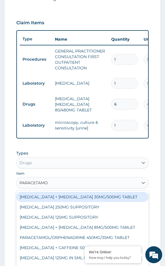
type input "PARACETAMOL"
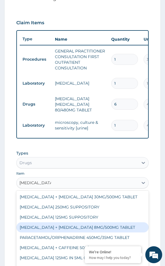
scroll to position [9, 0]
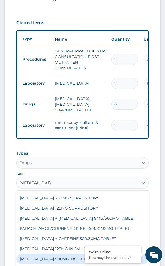
click at [68, 263] on div "PARACETAMOL 500MG TABLET" at bounding box center [82, 258] width 133 height 10
type input "30"
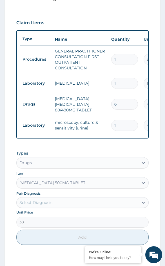
click at [45, 214] on div "Unit Price 30" at bounding box center [82, 218] width 133 height 18
click at [46, 205] on div "Select Diagnosis" at bounding box center [35, 202] width 33 height 6
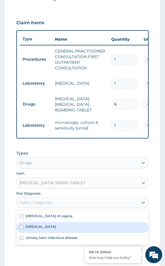
click at [39, 231] on div "Malaria" at bounding box center [82, 227] width 133 height 11
checkbox input "true"
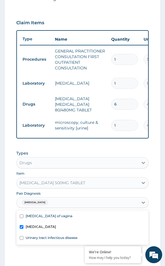
drag, startPoint x: 8, startPoint y: 220, endPoint x: 14, endPoint y: 225, distance: 7.8
click at [8, 221] on form "Step 2 of 2 PA Code / Prescription Code PA/7A4A9A Encounter Date 12-08-2025 Imp…" at bounding box center [82, 74] width 157 height 482
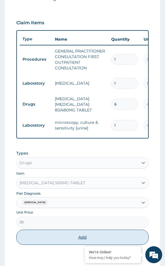
click at [37, 237] on button "Add" at bounding box center [82, 236] width 133 height 15
type input "0"
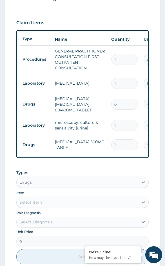
type input "19"
type input "570.00"
type input "1"
type input "30.00"
type input "18"
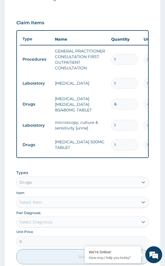
type input "540.00"
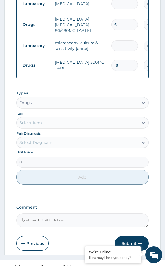
scroll to position [313, 0]
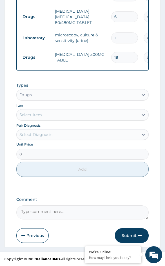
type input "18"
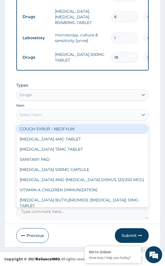
click at [43, 116] on div "Select Item" at bounding box center [78, 114] width 122 height 9
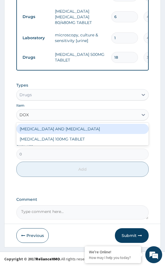
type input "DOXY"
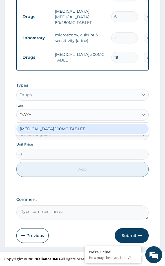
click at [43, 128] on div "DOXYCYCLINE 100MG TABLET" at bounding box center [82, 129] width 133 height 10
type input "109.25"
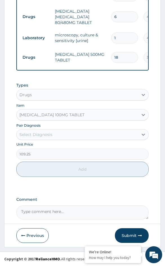
click at [45, 142] on div "Unit Price 109.25" at bounding box center [82, 151] width 133 height 18
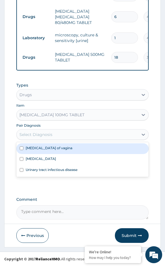
click at [53, 133] on div "Select Diagnosis" at bounding box center [78, 134] width 122 height 9
drag, startPoint x: 52, startPoint y: 146, endPoint x: 47, endPoint y: 149, distance: 6.2
click at [52, 146] on label "Candidiasis of vagina" at bounding box center [49, 147] width 47 height 5
checkbox input "true"
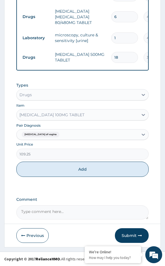
click at [34, 178] on div "Types Drugs Item DOXYCYCLINE 100MG TABLET Pair Diagnosis Candidiasis of vagina …" at bounding box center [82, 129] width 133 height 100
click at [37, 176] on button "Add" at bounding box center [82, 168] width 133 height 15
type input "0"
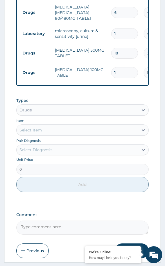
type input "14"
type input "1529.50"
type input "14"
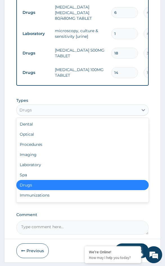
drag, startPoint x: 39, startPoint y: 116, endPoint x: 37, endPoint y: 151, distance: 35.8
click at [39, 114] on div "Drugs" at bounding box center [78, 109] width 122 height 9
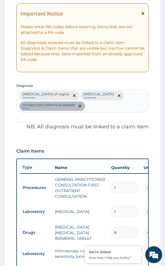
scroll to position [88, 0]
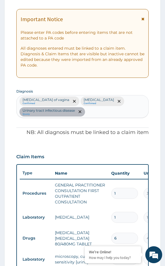
click at [104, 115] on div "Candidiasis of vagina Confirmed Malaria Confirmed Urinary tract infectious dise…" at bounding box center [83, 106] width 132 height 23
type input "HEPATITIS"
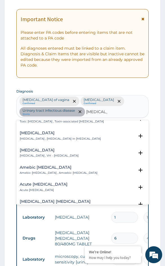
scroll to position [56, 0]
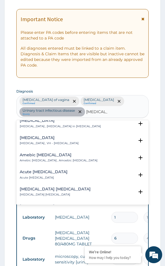
click at [63, 142] on p "Viral hepatitis , VH - Viral hepatitis" at bounding box center [49, 143] width 59 height 4
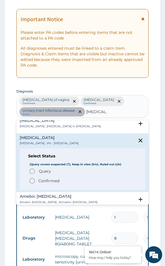
drag, startPoint x: 36, startPoint y: 169, endPoint x: 39, endPoint y: 169, distance: 2.9
click at [36, 169] on span "Query Query covers suspected (?), Keep in view (kiv), Ruled out (r/o)" at bounding box center [83, 171] width 108 height 7
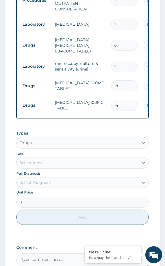
scroll to position [285, 0]
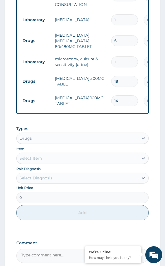
click at [38, 157] on div "Select Item" at bounding box center [82, 157] width 133 height 11
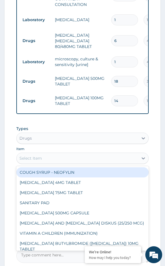
click at [42, 142] on div "Drugs" at bounding box center [78, 137] width 122 height 9
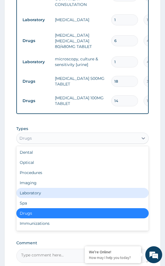
click at [32, 198] on div "Laboratory" at bounding box center [82, 193] width 133 height 10
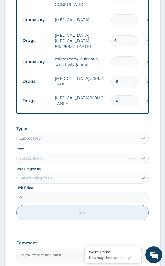
click at [44, 164] on div "Select Item" at bounding box center [82, 157] width 133 height 11
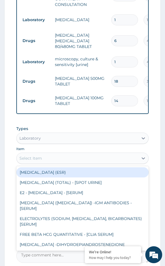
click at [43, 162] on div "Select Item" at bounding box center [78, 157] width 122 height 9
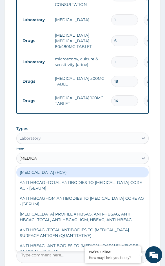
type input "hepatitis b"
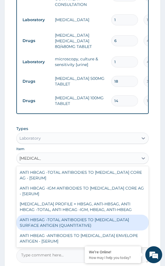
click at [82, 226] on div "ANTI HBSAG -TOTAL ANTIBODIES TO HEPATITIS B SURFACE ANTIGEN (QUANTITATIVE)" at bounding box center [82, 222] width 133 height 16
type input "4085"
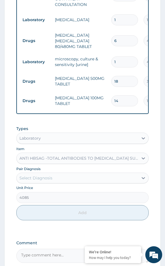
click at [47, 183] on div "Select Diagnosis" at bounding box center [82, 177] width 133 height 11
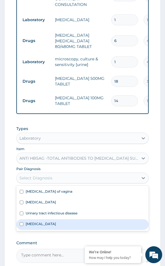
click at [43, 226] on label "Viral hepatitis" at bounding box center [41, 223] width 30 height 5
checkbox input "true"
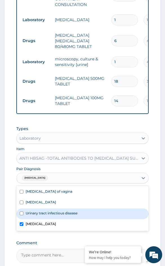
click at [11, 204] on form "Step 2 of 2 PA Code / Prescription Code PA/7A4A9A Encounter Date 12-08-2025 Imp…" at bounding box center [82, 29] width 157 height 521
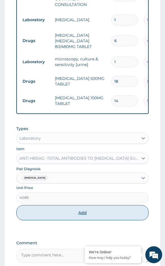
click at [34, 216] on button "Add" at bounding box center [82, 212] width 133 height 15
type input "0"
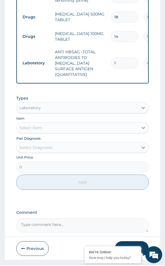
scroll to position [366, 0]
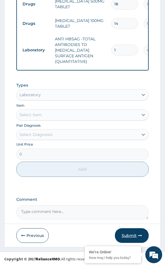
click at [122, 232] on button "Submit" at bounding box center [132, 235] width 34 height 15
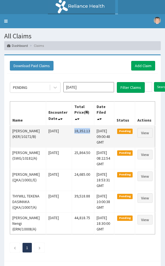
drag, startPoint x: 71, startPoint y: 130, endPoint x: 87, endPoint y: 131, distance: 16.1
click at [87, 131] on td "18,352.13" at bounding box center [83, 136] width 22 height 22
copy td "18,352.13"
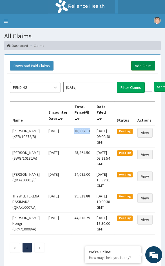
click at [145, 68] on link "Add Claim" at bounding box center [143, 66] width 24 height 10
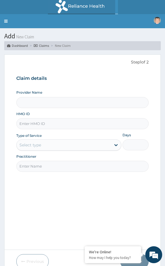
type input "Reliance Family Clinics (RFC) - [GEOGRAPHIC_DATA]"
click at [62, 122] on input "HMO ID" at bounding box center [82, 123] width 133 height 11
paste input "KER/10272/D"
type input "KER/10272/D"
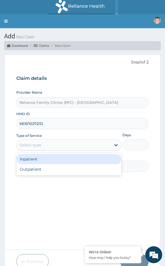
drag, startPoint x: 33, startPoint y: 150, endPoint x: 33, endPoint y: 161, distance: 11.3
click at [33, 150] on div "Select type" at bounding box center [68, 144] width 105 height 11
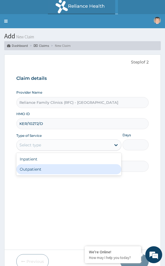
click at [33, 167] on div "Outpatient" at bounding box center [68, 169] width 105 height 10
type input "1"
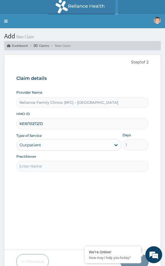
click at [45, 165] on input "Practitioner" at bounding box center [82, 165] width 133 height 11
type input "Locum Doctor"
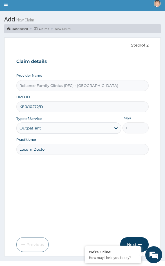
scroll to position [26, 0]
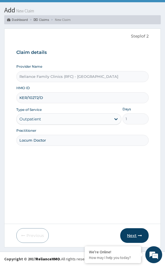
click at [136, 231] on button "Next" at bounding box center [134, 235] width 28 height 15
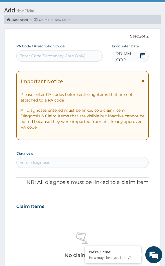
click at [120, 59] on span "DD-MM-YYYY" at bounding box center [127, 56] width 24 height 11
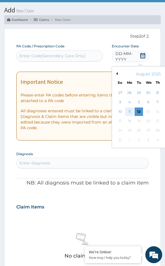
click at [130, 111] on div "11" at bounding box center [129, 111] width 8 height 8
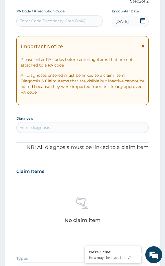
scroll to position [139, 0]
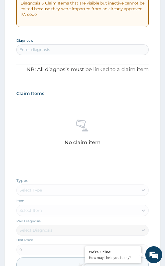
click at [32, 49] on div "Enter diagnosis" at bounding box center [34, 50] width 31 height 6
type input "MALARIA"
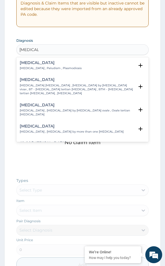
click at [38, 66] on div "Malaria Malaria , Paludism , Plasmodiosis" at bounding box center [51, 66] width 62 height 10
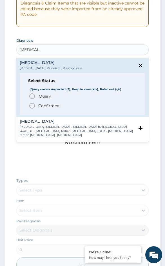
click at [41, 101] on div "Query Query covers suspected (?), Keep in view (kiv), Ruled out (r/o) Confirmed" at bounding box center [82, 101] width 109 height 16
click at [43, 104] on p "Confirmed" at bounding box center [48, 106] width 21 height 6
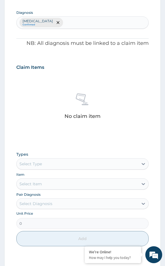
scroll to position [235, 0]
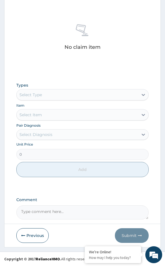
drag, startPoint x: 41, startPoint y: 97, endPoint x: 41, endPoint y: 101, distance: 4.5
click at [41, 99] on div "Select Type" at bounding box center [78, 94] width 122 height 9
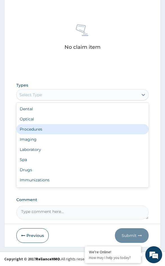
click at [40, 125] on div "Procedures" at bounding box center [82, 129] width 133 height 10
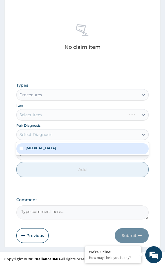
click at [51, 133] on div "Select Diagnosis" at bounding box center [35, 134] width 33 height 6
click at [45, 146] on div "Malaria" at bounding box center [82, 148] width 133 height 11
checkbox input "true"
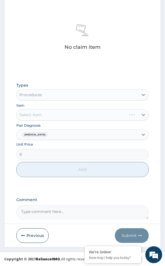
click at [29, 113] on div "Select Item" at bounding box center [82, 114] width 133 height 11
click at [34, 115] on div "Select Item" at bounding box center [82, 114] width 133 height 11
click at [41, 119] on div "Select Item" at bounding box center [82, 114] width 133 height 11
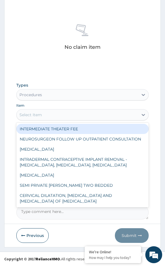
click at [41, 119] on div "Select Item" at bounding box center [78, 114] width 122 height 9
click at [47, 114] on div "Select Item" at bounding box center [78, 114] width 122 height 9
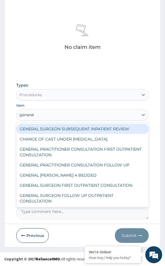
type input "general p"
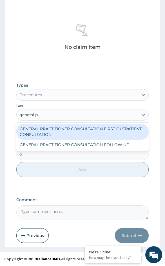
click at [51, 127] on div "GENERAL PRACTITIONER CONSULTATION FIRST OUTPATIENT CONSULTATION" at bounding box center [82, 132] width 133 height 16
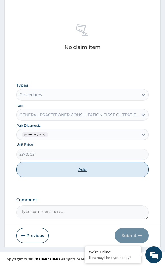
click at [51, 169] on button "Add" at bounding box center [82, 169] width 133 height 15
type input "0"
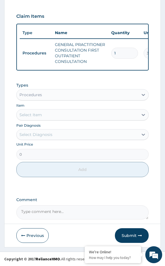
click at [60, 97] on div "Procedures" at bounding box center [78, 94] width 122 height 9
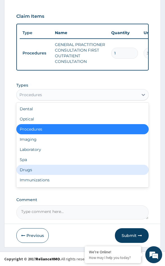
click at [30, 165] on div "Drugs" at bounding box center [82, 169] width 133 height 10
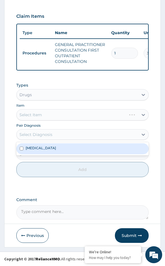
click at [40, 131] on div "Select Diagnosis" at bounding box center [78, 134] width 122 height 9
click at [37, 150] on label "Malaria" at bounding box center [41, 147] width 30 height 5
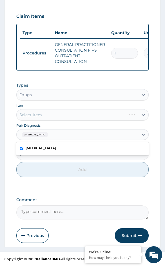
checkbox input "true"
click at [35, 111] on div "Select Item" at bounding box center [82, 114] width 133 height 11
click at [35, 116] on div "Select Item" at bounding box center [82, 114] width 133 height 11
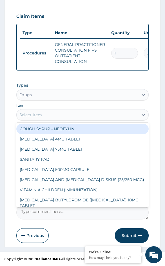
click at [35, 116] on div "Select Item" at bounding box center [30, 115] width 23 height 6
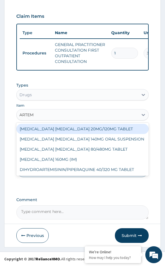
type input "ARTEME"
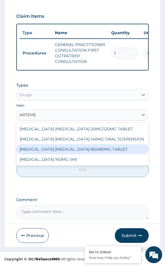
click at [42, 152] on div "ARTEMETHER LUMEFANTRINE 80/480MG TABLET" at bounding box center [82, 149] width 133 height 10
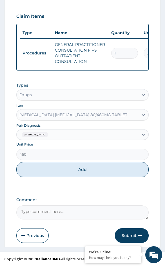
drag, startPoint x: 57, startPoint y: 169, endPoint x: 63, endPoint y: 158, distance: 13.0
click at [57, 169] on button "Add" at bounding box center [82, 169] width 133 height 15
type input "0"
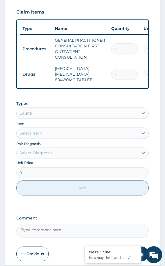
drag, startPoint x: 117, startPoint y: 73, endPoint x: 109, endPoint y: 73, distance: 8.2
click at [109, 73] on td "1" at bounding box center [124, 74] width 32 height 17
type input "6"
type input "2700.00"
type input "6"
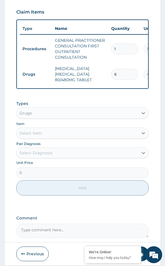
drag, startPoint x: 34, startPoint y: 130, endPoint x: 34, endPoint y: 137, distance: 7.1
click at [34, 131] on div "Item Select Item" at bounding box center [82, 130] width 133 height 18
click at [34, 136] on div "Select Item" at bounding box center [30, 133] width 23 height 6
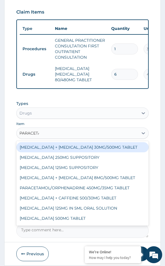
type input "PARACETAM"
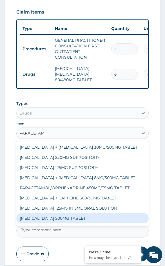
drag, startPoint x: 69, startPoint y: 224, endPoint x: 55, endPoint y: 193, distance: 33.8
click at [69, 223] on div "PARACETAMOL 500MG TABLET" at bounding box center [82, 218] width 133 height 10
type input "30"
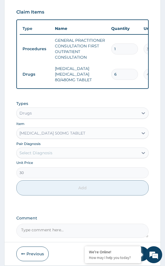
click at [39, 155] on div "Select Diagnosis" at bounding box center [35, 153] width 33 height 6
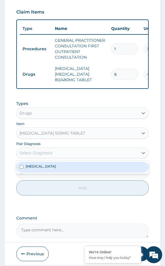
drag, startPoint x: 37, startPoint y: 169, endPoint x: 47, endPoint y: 182, distance: 16.1
click at [37, 168] on label "Malaria" at bounding box center [41, 166] width 30 height 5
checkbox input "true"
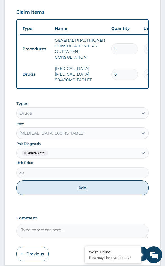
click at [49, 190] on button "Add" at bounding box center [82, 187] width 133 height 15
type input "0"
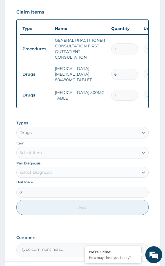
type input "18"
type input "540.00"
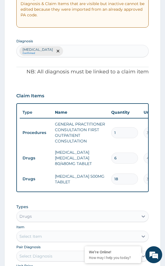
scroll to position [137, 0]
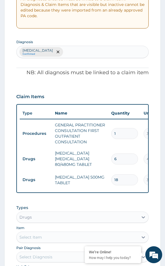
type input "18"
click at [73, 51] on div "Malaria Confirmed" at bounding box center [83, 52] width 132 height 12
type input "penile rash"
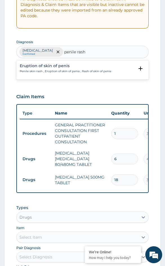
click at [66, 62] on div "Eruption of skin of penis Penile skin rash , Eruption of skin of penis , Rash o…" at bounding box center [82, 69] width 133 height 17
click at [64, 66] on h4 "Eruption of skin of penis" at bounding box center [66, 66] width 92 height 4
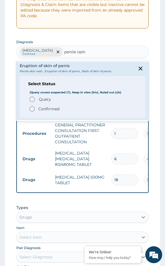
click at [40, 99] on span "Query" at bounding box center [45, 99] width 12 height 6
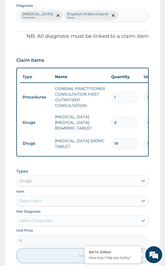
scroll to position [235, 0]
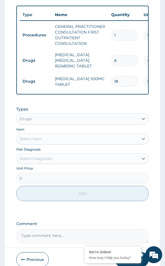
click at [39, 141] on div "Select Item" at bounding box center [30, 139] width 23 height 6
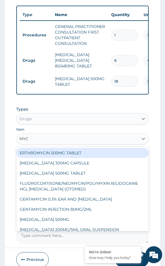
type input "MY"
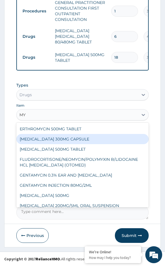
scroll to position [55, 0]
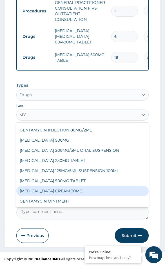
click at [69, 187] on div "CLINDAMYCIN CREAM 30MG" at bounding box center [82, 191] width 133 height 10
type input "1428"
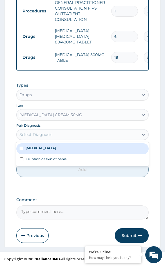
click at [77, 137] on div "Select Diagnosis" at bounding box center [78, 134] width 122 height 9
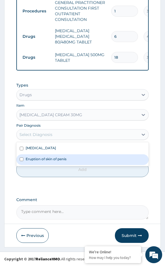
click at [69, 161] on div "Eruption of skin of penis" at bounding box center [82, 159] width 133 height 11
checkbox input "true"
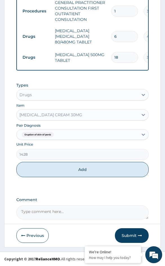
click at [77, 184] on div "Types Drugs Item CLINDAMYCIN CREAM 30MG Pair Diagnosis Eruption of skin of peni…" at bounding box center [82, 133] width 133 height 109
click at [81, 174] on button "Add" at bounding box center [82, 169] width 133 height 15
type input "0"
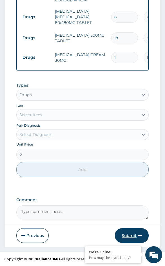
click at [131, 232] on button "Submit" at bounding box center [132, 235] width 34 height 15
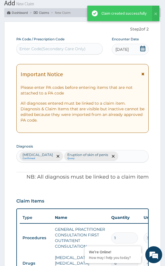
scroll to position [283, 0]
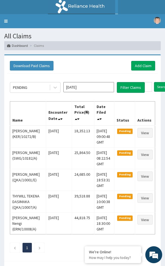
click at [37, 81] on div "PENDING [DATE] Filter Claims Search Name Encounter Date Total Price(₦) Date Fil…" at bounding box center [82, 165] width 151 height 184
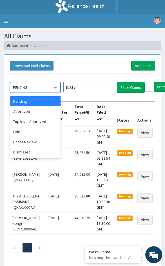
click at [32, 90] on div "PENDING" at bounding box center [29, 87] width 39 height 9
drag, startPoint x: 26, startPoint y: 112, endPoint x: 97, endPoint y: 96, distance: 72.1
click at [28, 112] on div "Approved" at bounding box center [35, 111] width 51 height 10
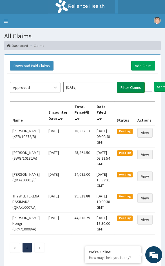
click at [127, 86] on button "Filter Claims" at bounding box center [131, 87] width 28 height 11
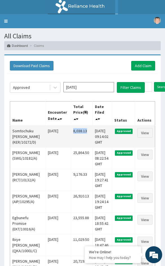
drag, startPoint x: 89, startPoint y: 131, endPoint x: 71, endPoint y: 133, distance: 18.1
click at [71, 133] on td "8,038.13" at bounding box center [82, 136] width 22 height 22
copy td "8,038.13"
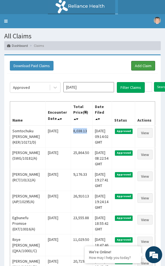
drag, startPoint x: 151, startPoint y: 64, endPoint x: 7, endPoint y: 127, distance: 157.2
click at [151, 64] on link "Add Claim" at bounding box center [143, 66] width 24 height 10
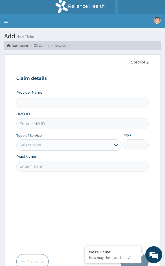
click at [31, 124] on input "HMO ID" at bounding box center [82, 123] width 133 height 11
paste input "KER/10272/C"
type input "KER/10272/C"
click at [31, 149] on div "Select type" at bounding box center [64, 144] width 95 height 9
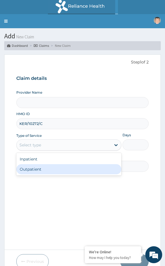
click at [30, 170] on div "Outpatient" at bounding box center [68, 169] width 105 height 10
type input "1"
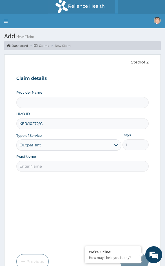
click at [32, 170] on input "Practitioner" at bounding box center [82, 165] width 133 height 11
type input "Locum Doctor"
type input "Reliance Family Clinics (RFC) - [GEOGRAPHIC_DATA]"
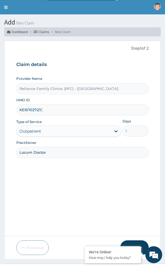
scroll to position [26, 0]
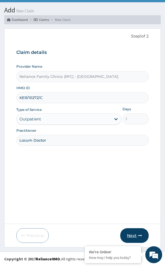
click at [142, 235] on button "Next" at bounding box center [134, 235] width 28 height 15
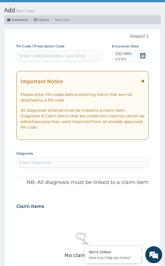
scroll to position [0, 0]
drag, startPoint x: 115, startPoint y: 51, endPoint x: 117, endPoint y: 53, distance: 3.6
click at [115, 51] on div "DD-MM-YYYY" at bounding box center [130, 56] width 37 height 11
click at [126, 57] on span "DD-MM-YYYY" at bounding box center [127, 56] width 24 height 11
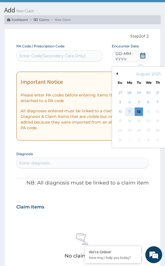
click at [131, 112] on div "11" at bounding box center [129, 111] width 8 height 8
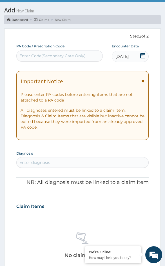
click at [60, 158] on div "Enter diagnosis" at bounding box center [83, 162] width 132 height 9
click at [58, 164] on div "Enter diagnosis" at bounding box center [83, 162] width 132 height 9
type input "[MEDICAL_DATA]"
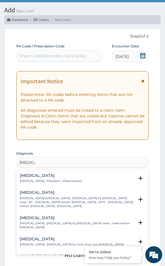
click at [44, 177] on h4 "[MEDICAL_DATA]" at bounding box center [51, 175] width 62 height 4
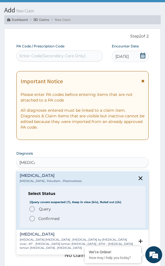
click at [42, 217] on p "Confirmed" at bounding box center [48, 218] width 21 height 6
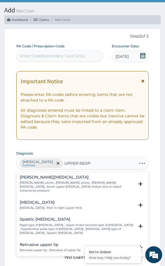
type input "UPPER RESPIR"
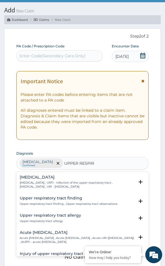
click at [48, 186] on p "[MEDICAL_DATA] , URTI - Infection of the upper respiratory tract , [MEDICAL_DAT…" at bounding box center [77, 184] width 115 height 8
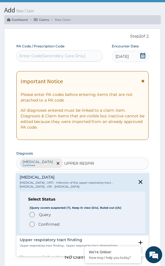
click at [39, 223] on p "Confirmed" at bounding box center [48, 224] width 21 height 6
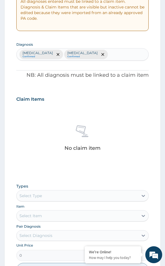
scroll to position [139, 0]
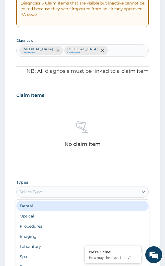
drag, startPoint x: 34, startPoint y: 194, endPoint x: 35, endPoint y: 209, distance: 15.5
click at [34, 194] on div "Select Type" at bounding box center [30, 192] width 23 height 6
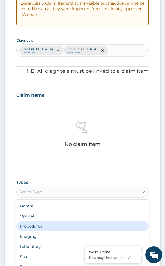
click at [35, 224] on div "Procedures" at bounding box center [82, 226] width 133 height 10
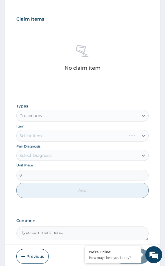
scroll to position [235, 0]
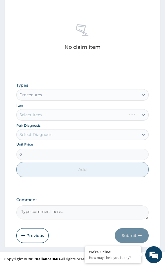
click at [46, 118] on div "Select Item" at bounding box center [82, 114] width 133 height 11
click at [40, 114] on div "Select Item" at bounding box center [82, 114] width 133 height 11
drag, startPoint x: 56, startPoint y: 129, endPoint x: 57, endPoint y: 133, distance: 4.0
click at [57, 130] on div "Select Diagnosis" at bounding box center [82, 134] width 133 height 11
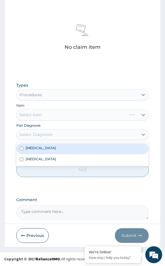
click at [55, 146] on div "[MEDICAL_DATA]" at bounding box center [82, 148] width 133 height 11
checkbox input "true"
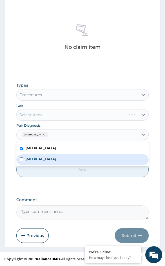
click at [53, 157] on label "[MEDICAL_DATA]" at bounding box center [41, 158] width 30 height 5
checkbox input "true"
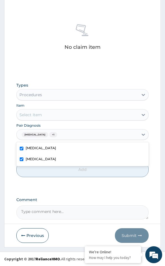
click at [57, 121] on div "Types Procedures Item Select Item Pair Diagnosis option [MEDICAL_DATA], selecte…" at bounding box center [82, 129] width 133 height 100
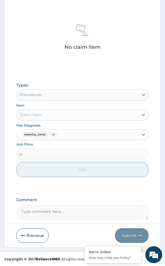
click at [76, 115] on div "Select Item" at bounding box center [78, 114] width 122 height 9
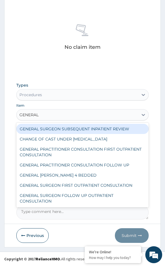
type input "GENERAL P"
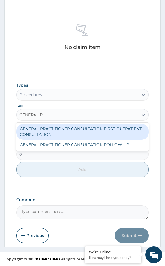
click at [65, 130] on div "GENERAL PRACTITIONER CONSULTATION FIRST OUTPATIENT CONSULTATION" at bounding box center [82, 132] width 133 height 16
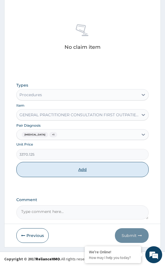
drag, startPoint x: 41, startPoint y: 171, endPoint x: 37, endPoint y: 175, distance: 5.2
click at [41, 172] on button "Add" at bounding box center [82, 169] width 133 height 15
type input "0"
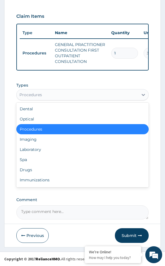
click at [41, 95] on div "Procedures" at bounding box center [30, 95] width 23 height 6
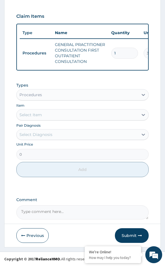
click at [52, 77] on div "PA Code / Prescription Code Enter Code(Secondary Care Only) Encounter Date [DAT…" at bounding box center [82, 35] width 133 height 367
click at [49, 121] on div "Types Procedures Item Select Item Pair Diagnosis Select Diagnosis Unit Price 0 …" at bounding box center [82, 129] width 133 height 100
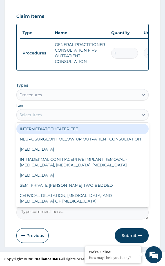
click at [50, 116] on div "Select Item" at bounding box center [78, 114] width 122 height 9
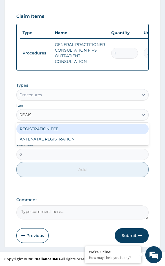
type input "REGIST"
click at [51, 128] on div "REGISTRATION FEE" at bounding box center [82, 129] width 133 height 10
type input "2042.5"
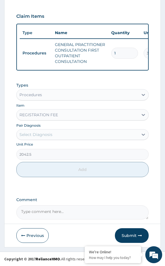
click at [44, 142] on div "Unit Price 2042.5" at bounding box center [82, 151] width 133 height 18
click at [46, 136] on div "Select Diagnosis" at bounding box center [35, 134] width 33 height 6
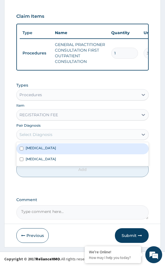
click at [42, 148] on div "Malaria" at bounding box center [82, 148] width 133 height 11
checkbox input "true"
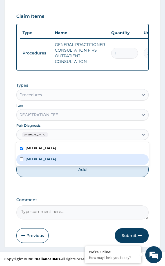
click at [42, 156] on label "Upper respiratory infection" at bounding box center [41, 158] width 30 height 5
checkbox input "true"
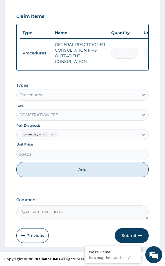
drag, startPoint x: 35, startPoint y: 173, endPoint x: 38, endPoint y: 170, distance: 4.2
click at [35, 172] on button "Add" at bounding box center [82, 169] width 133 height 15
type input "0"
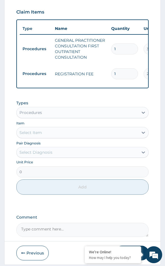
click at [38, 123] on div "Item Select Item" at bounding box center [82, 129] width 133 height 18
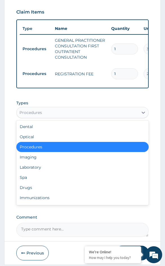
click at [41, 115] on div "Procedures" at bounding box center [30, 113] width 23 height 6
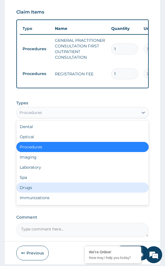
drag, startPoint x: 35, startPoint y: 190, endPoint x: 37, endPoint y: 185, distance: 4.8
click at [36, 189] on div "Drugs" at bounding box center [82, 187] width 133 height 10
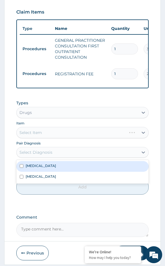
click at [38, 154] on div "Select Diagnosis" at bounding box center [35, 152] width 33 height 6
click at [37, 168] on label "Malaria" at bounding box center [41, 165] width 30 height 5
checkbox input "true"
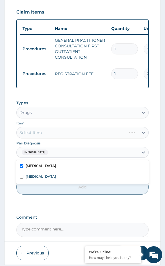
click at [45, 135] on div "Select Item" at bounding box center [82, 132] width 133 height 11
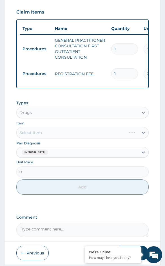
click at [55, 133] on div "Select Item" at bounding box center [82, 132] width 133 height 11
click at [55, 132] on div "Select Item" at bounding box center [82, 132] width 133 height 11
click at [56, 136] on div "Select Item" at bounding box center [82, 132] width 133 height 11
click at [32, 136] on div "Select Item" at bounding box center [82, 132] width 133 height 11
click at [77, 135] on div "Select Item" at bounding box center [82, 132] width 133 height 11
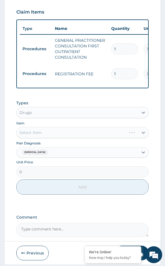
click at [67, 137] on div "Select Item" at bounding box center [82, 132] width 133 height 11
click at [58, 135] on div "Select Item" at bounding box center [82, 132] width 133 height 11
click at [74, 135] on div "Select Item" at bounding box center [82, 132] width 133 height 11
click at [67, 135] on div "Select Item" at bounding box center [82, 132] width 133 height 11
click at [60, 127] on div "Item Select Item" at bounding box center [82, 129] width 133 height 18
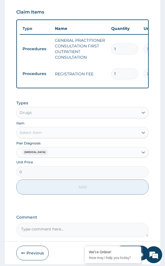
click at [61, 137] on div "Select Item" at bounding box center [78, 132] width 122 height 9
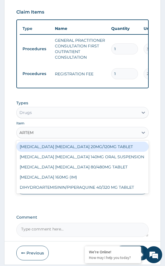
type input "ARTEME"
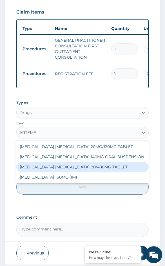
click at [61, 171] on div "ARTEMETHER LUMEFANTRINE 80/480MG TABLET" at bounding box center [82, 167] width 133 height 10
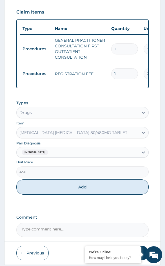
drag, startPoint x: 57, startPoint y: 185, endPoint x: 86, endPoint y: 160, distance: 38.3
click at [57, 185] on button "Add" at bounding box center [82, 186] width 133 height 15
type input "0"
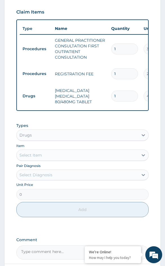
drag, startPoint x: 119, startPoint y: 93, endPoint x: 102, endPoint y: 93, distance: 16.6
click at [102, 93] on tr "Drugs ARTEMETHER LUMEFANTRINE 80/480MG TABLET 1 450 450.00 Malaria Delete" at bounding box center [158, 96] width 276 height 23
type input "6"
type input "2700.00"
type input "6"
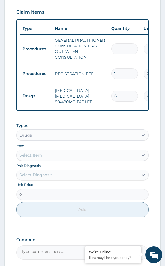
click at [43, 155] on div "Select Item" at bounding box center [78, 154] width 122 height 9
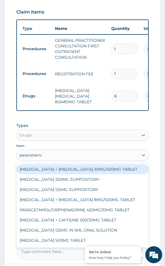
type input "paracetamol"
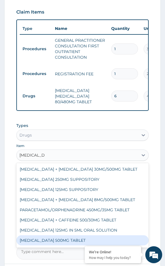
click at [61, 240] on div "PARACETAMOL 500MG TABLET" at bounding box center [82, 240] width 133 height 10
type input "30"
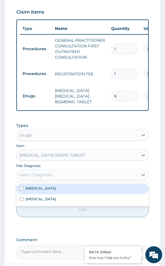
click at [42, 177] on div "Select Diagnosis" at bounding box center [35, 175] width 33 height 6
click at [41, 191] on div "Malaria" at bounding box center [82, 188] width 133 height 11
checkbox input "true"
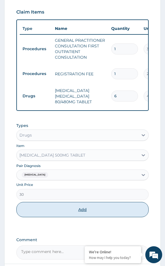
click at [42, 209] on button "Add" at bounding box center [82, 209] width 133 height 15
type input "0"
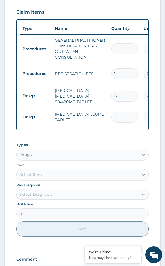
type input "18"
type input "540.00"
type input "18"
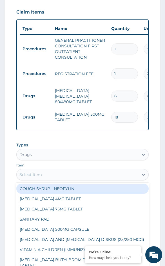
click at [42, 175] on div "Select Item" at bounding box center [78, 174] width 122 height 9
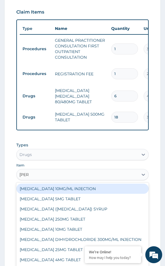
type input "LORAT"
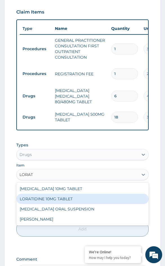
click at [42, 198] on div "LORATIDINE 10MG TABLET" at bounding box center [82, 198] width 133 height 10
type input "96"
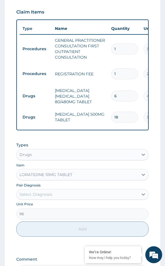
click at [38, 193] on div "Select Diagnosis" at bounding box center [35, 194] width 33 height 6
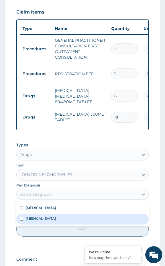
drag, startPoint x: 39, startPoint y: 218, endPoint x: 35, endPoint y: 223, distance: 5.9
click at [39, 219] on label "Upper respiratory infection" at bounding box center [41, 218] width 30 height 5
checkbox input "true"
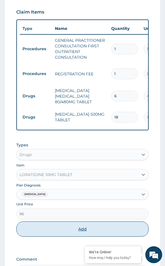
click at [35, 233] on button "Add" at bounding box center [82, 228] width 133 height 15
type input "0"
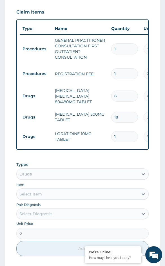
drag, startPoint x: 113, startPoint y: 132, endPoint x: 98, endPoint y: 133, distance: 15.0
click at [98, 133] on tr "Drugs LORATIDINE 10MG TABLET 1 96 96.00 Upper respiratory infection Delete" at bounding box center [158, 136] width 276 height 19
type input "3"
type input "288.00"
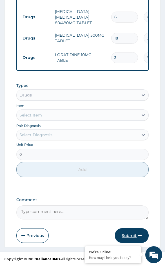
type input "3"
click at [130, 238] on button "Submit" at bounding box center [132, 235] width 34 height 15
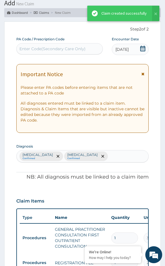
scroll to position [302, 0]
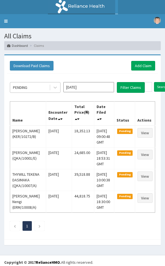
click at [35, 81] on div "PENDING [DATE] Filter Claims Search Name Encounter Date Total Price(₦) Date Fil…" at bounding box center [82, 154] width 151 height 162
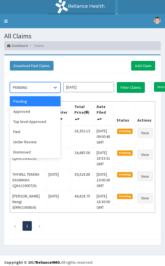
drag, startPoint x: 32, startPoint y: 90, endPoint x: 29, endPoint y: 108, distance: 18.1
click at [32, 90] on div "PENDING" at bounding box center [29, 87] width 39 height 9
click at [27, 113] on div "Approved" at bounding box center [35, 111] width 51 height 10
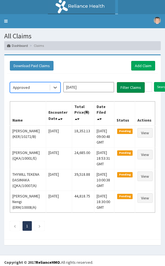
click at [128, 84] on button "Filter Claims" at bounding box center [131, 87] width 28 height 11
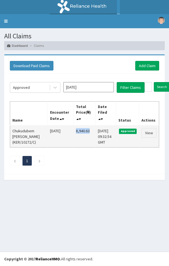
drag, startPoint x: 91, startPoint y: 131, endPoint x: 72, endPoint y: 133, distance: 19.6
click at [74, 133] on td "8,940.63" at bounding box center [85, 136] width 22 height 22
copy td "8,940.63"
